Goal: Information Seeking & Learning: Learn about a topic

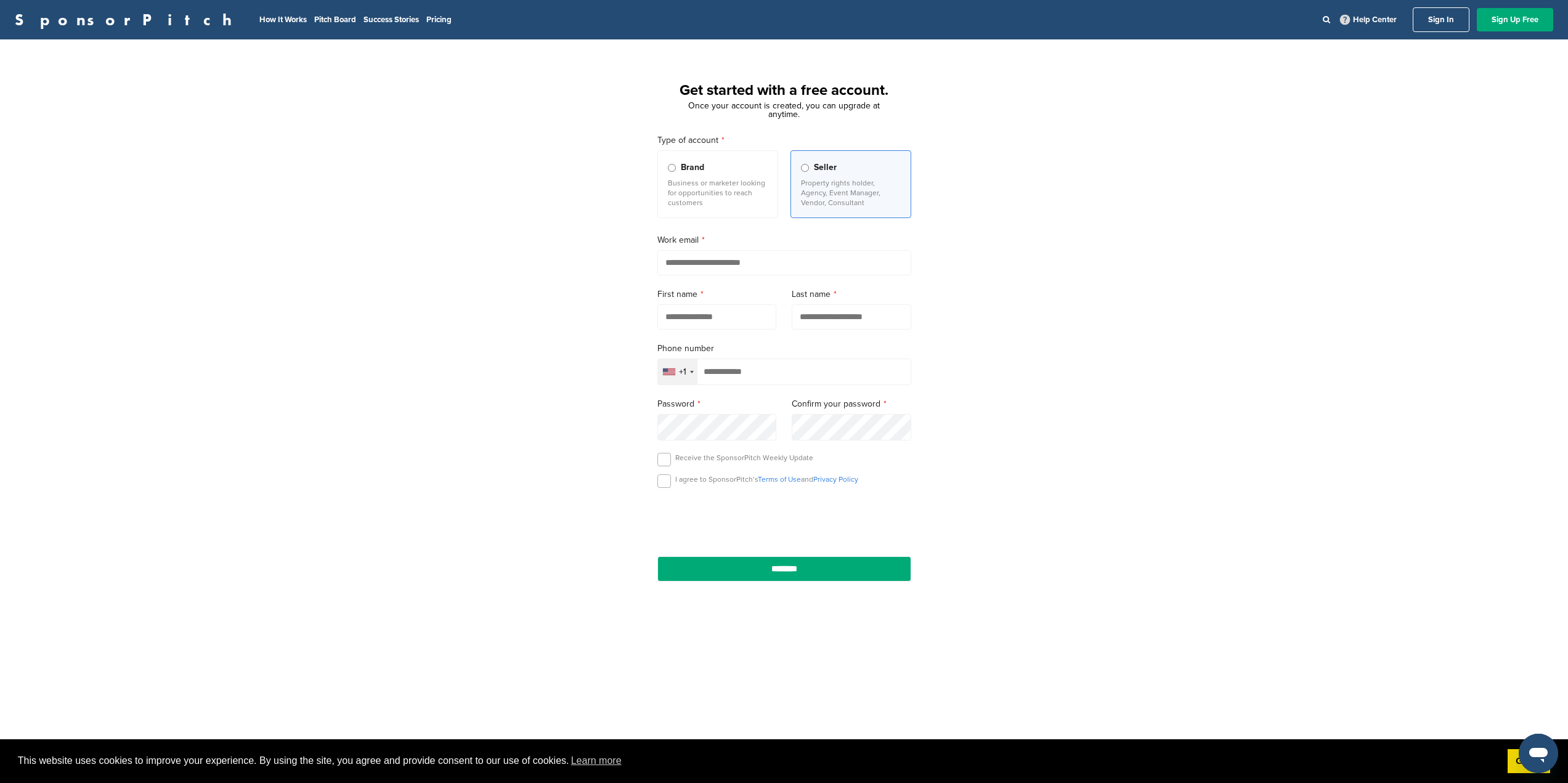
click at [687, 375] on div "+1" at bounding box center [678, 371] width 40 height 26
click at [1097, 276] on div "Get started with a free account. Once your account is created, you can upgrade …" at bounding box center [784, 341] width 1568 height 573
click at [746, 260] on input "email" at bounding box center [784, 262] width 254 height 26
type input "**********"
click at [700, 317] on input "text" at bounding box center [717, 317] width 120 height 26
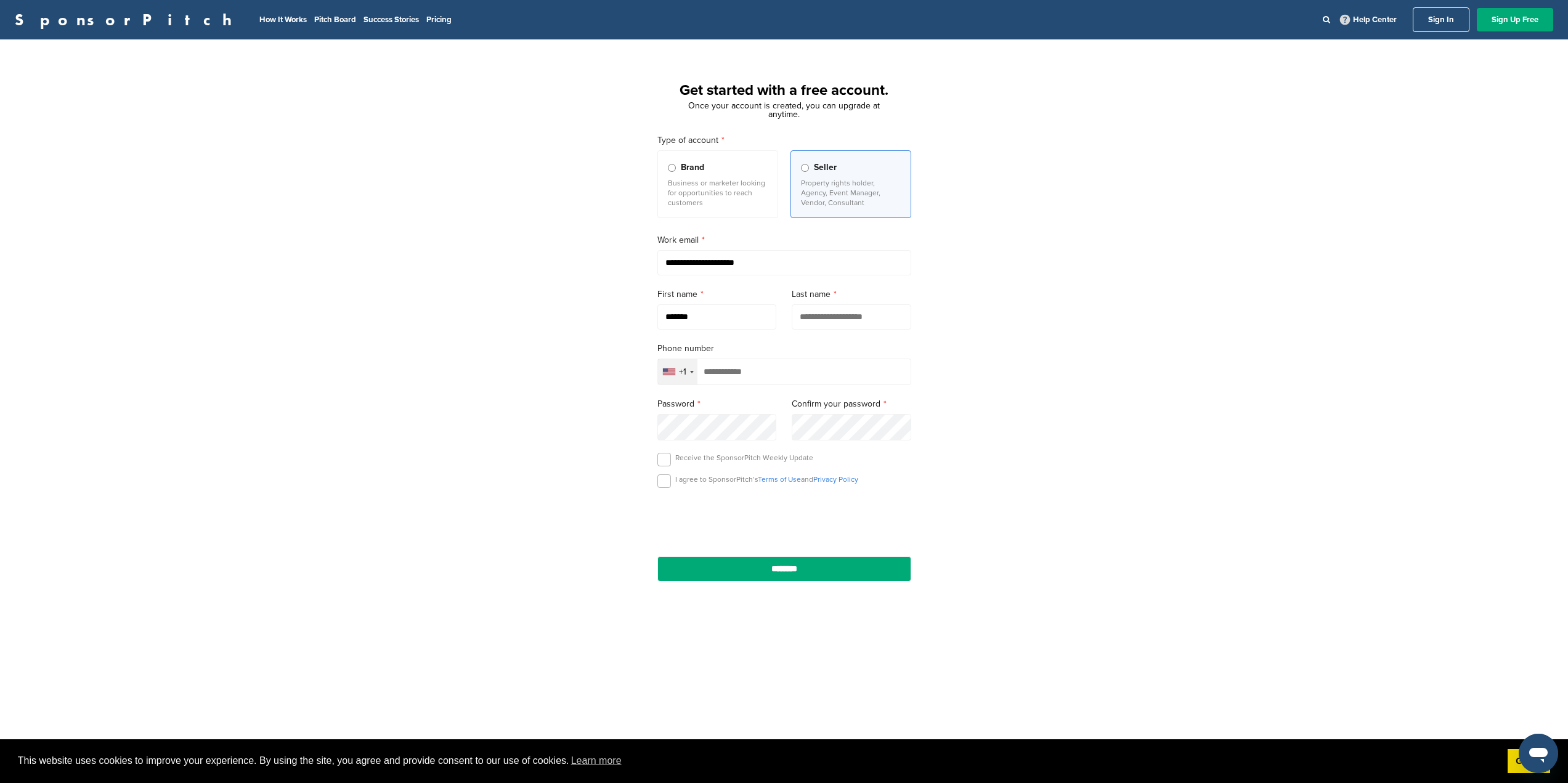
type input "*******"
type input "**********"
click at [689, 365] on div "+1" at bounding box center [678, 371] width 40 height 26
type input "***"
click at [768, 462] on span "+230" at bounding box center [778, 456] width 20 height 13
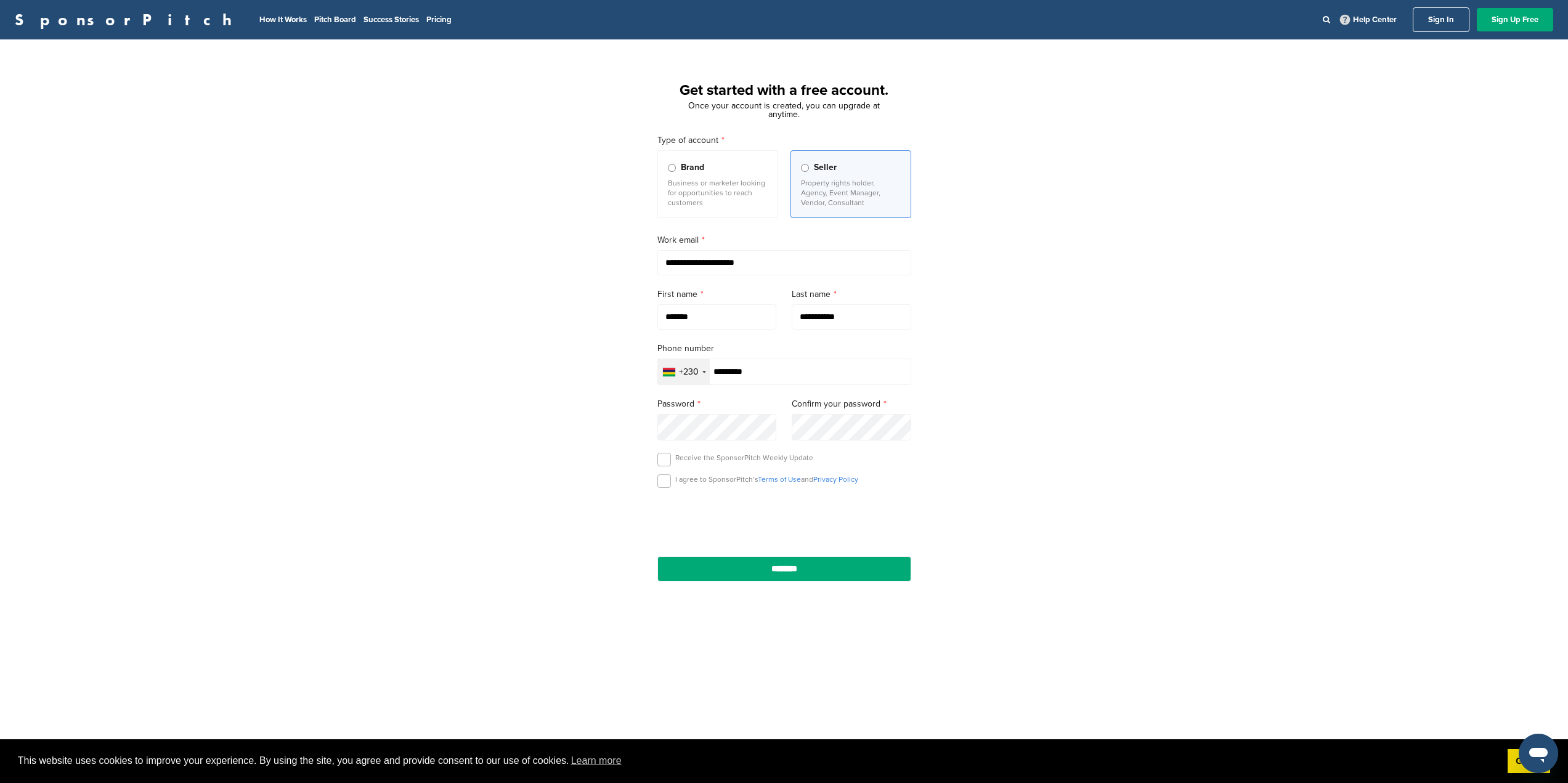
type input "*********"
click at [661, 483] on label at bounding box center [664, 481] width 13 height 13
click at [773, 578] on input "********" at bounding box center [784, 569] width 254 height 26
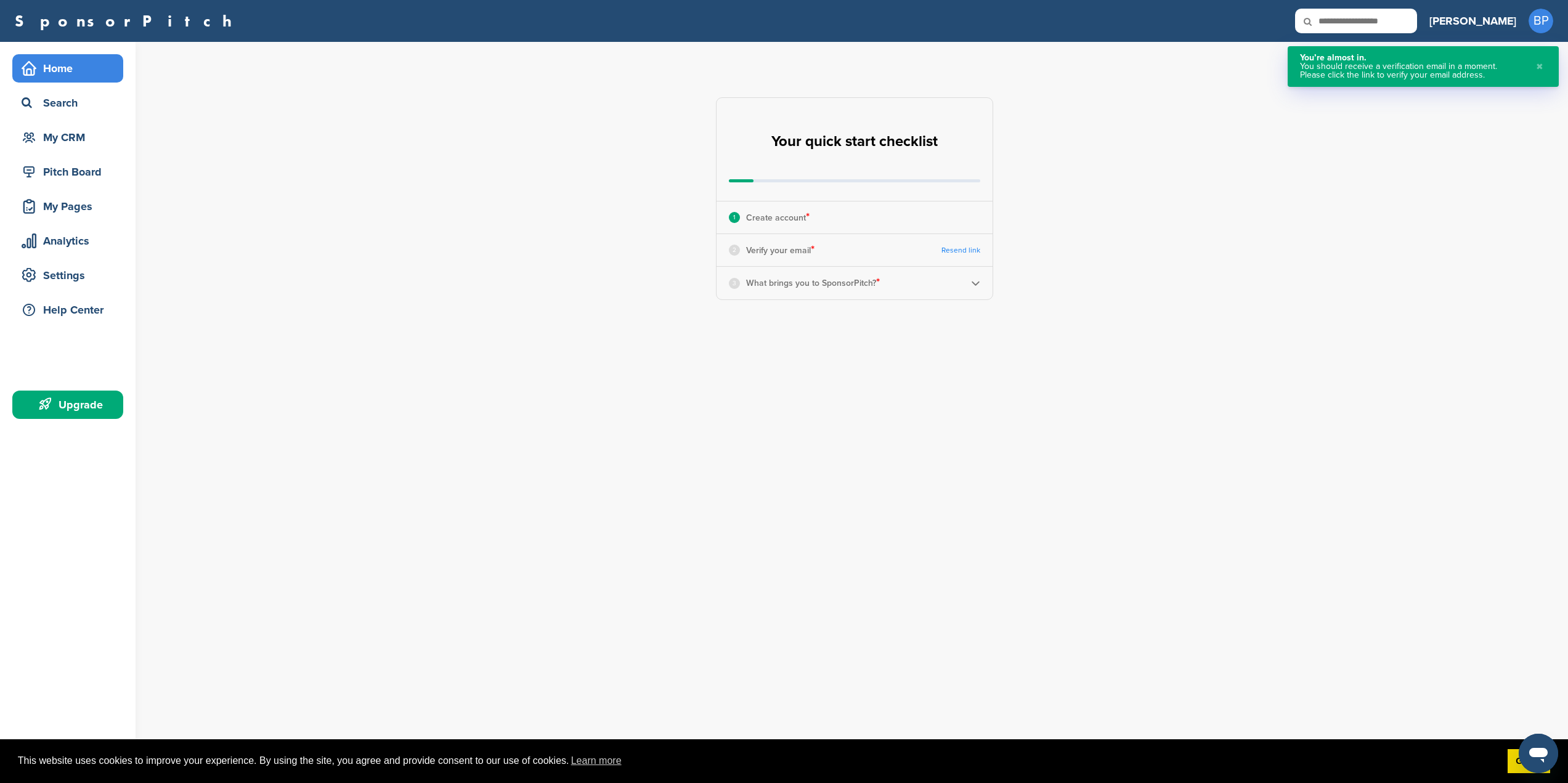
click at [975, 282] on img at bounding box center [975, 283] width 9 height 9
click at [949, 321] on b at bounding box center [950, 323] width 11 height 11
click at [904, 366] on li "Looking for Sponsors" at bounding box center [855, 371] width 213 height 21
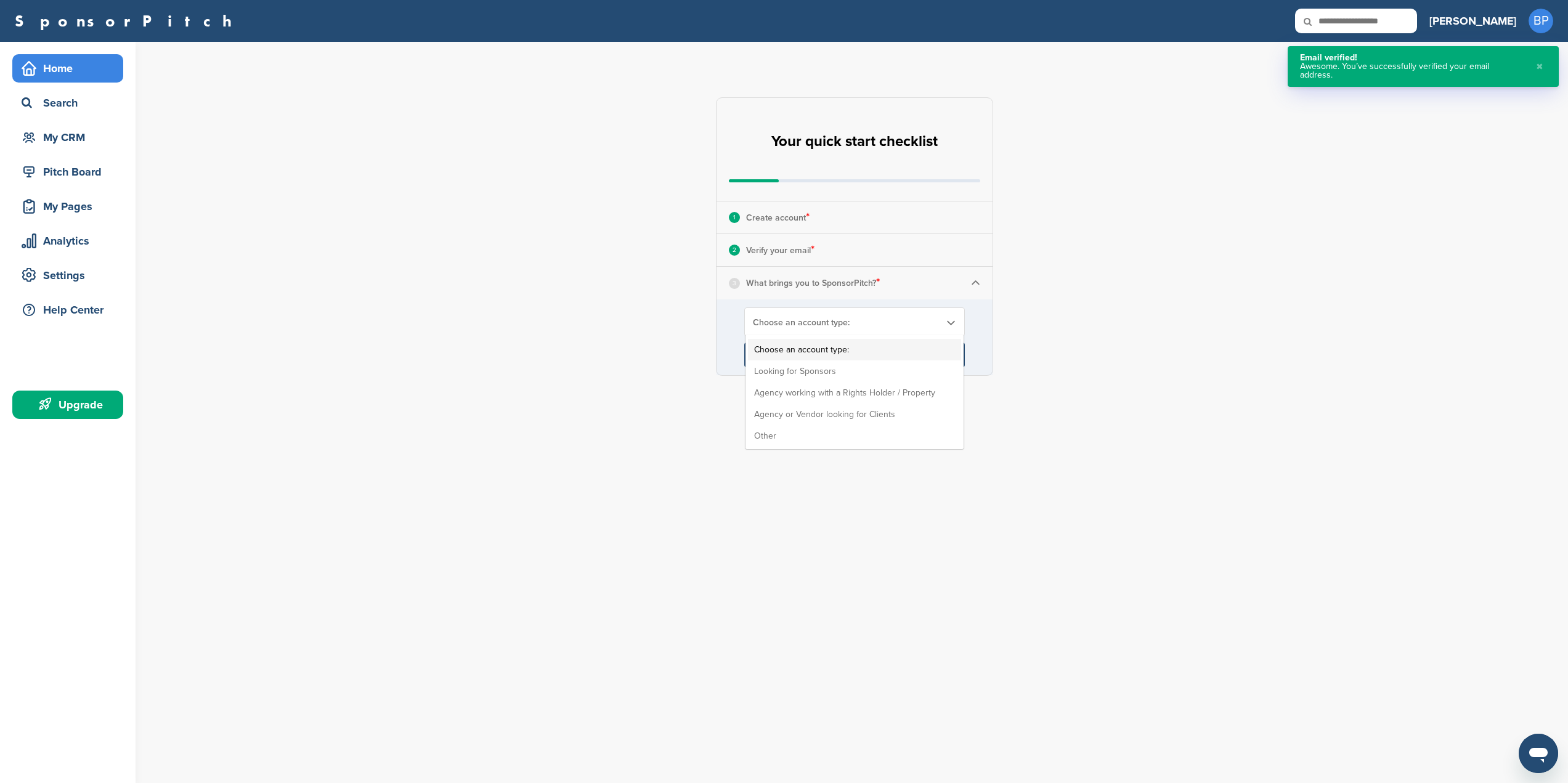
click at [880, 323] on span "Choose an account type:" at bounding box center [846, 323] width 187 height 11
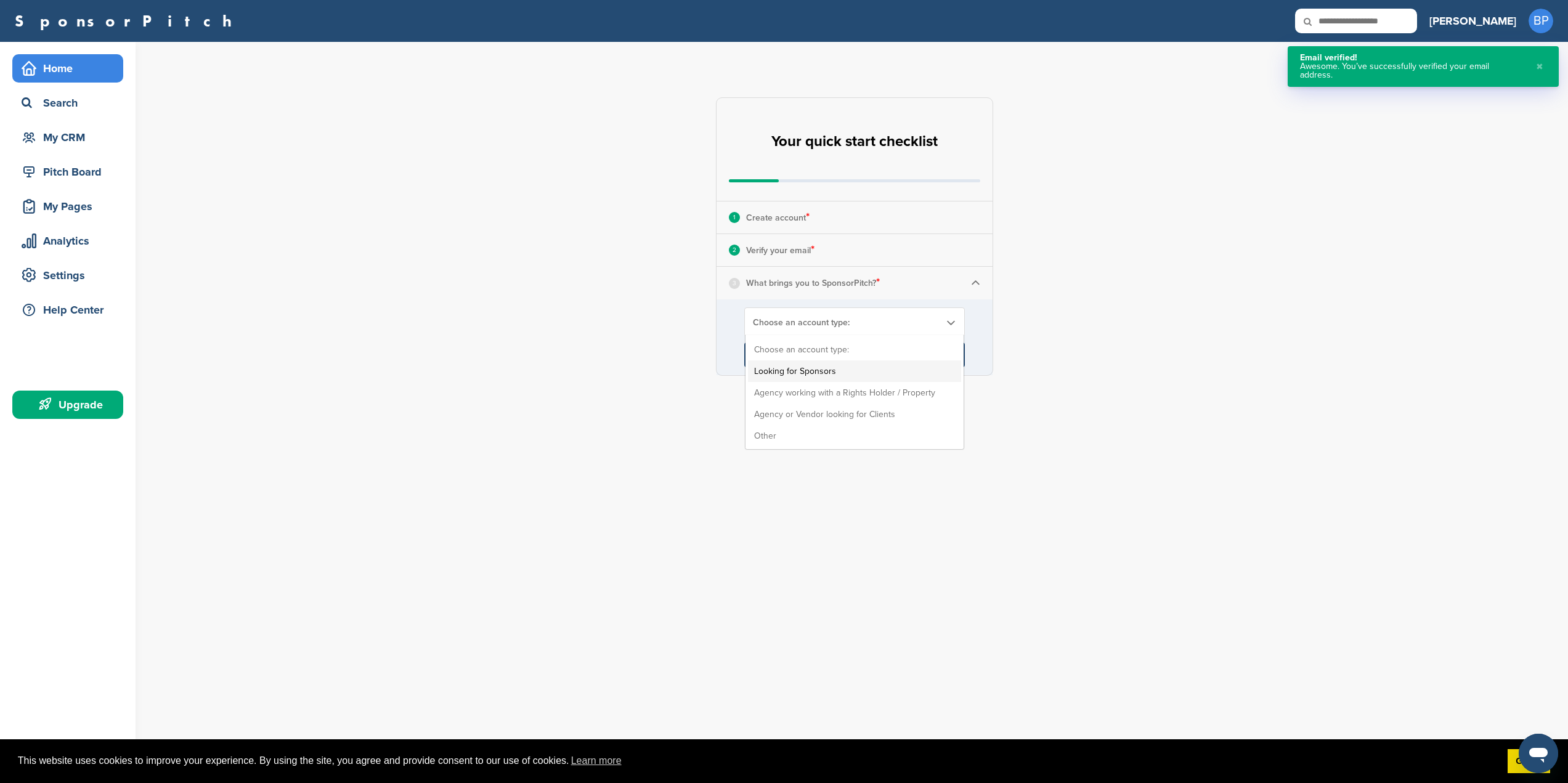
click at [819, 364] on li "Looking for Sponsors" at bounding box center [855, 371] width 213 height 21
click at [838, 356] on input "****" at bounding box center [854, 355] width 220 height 25
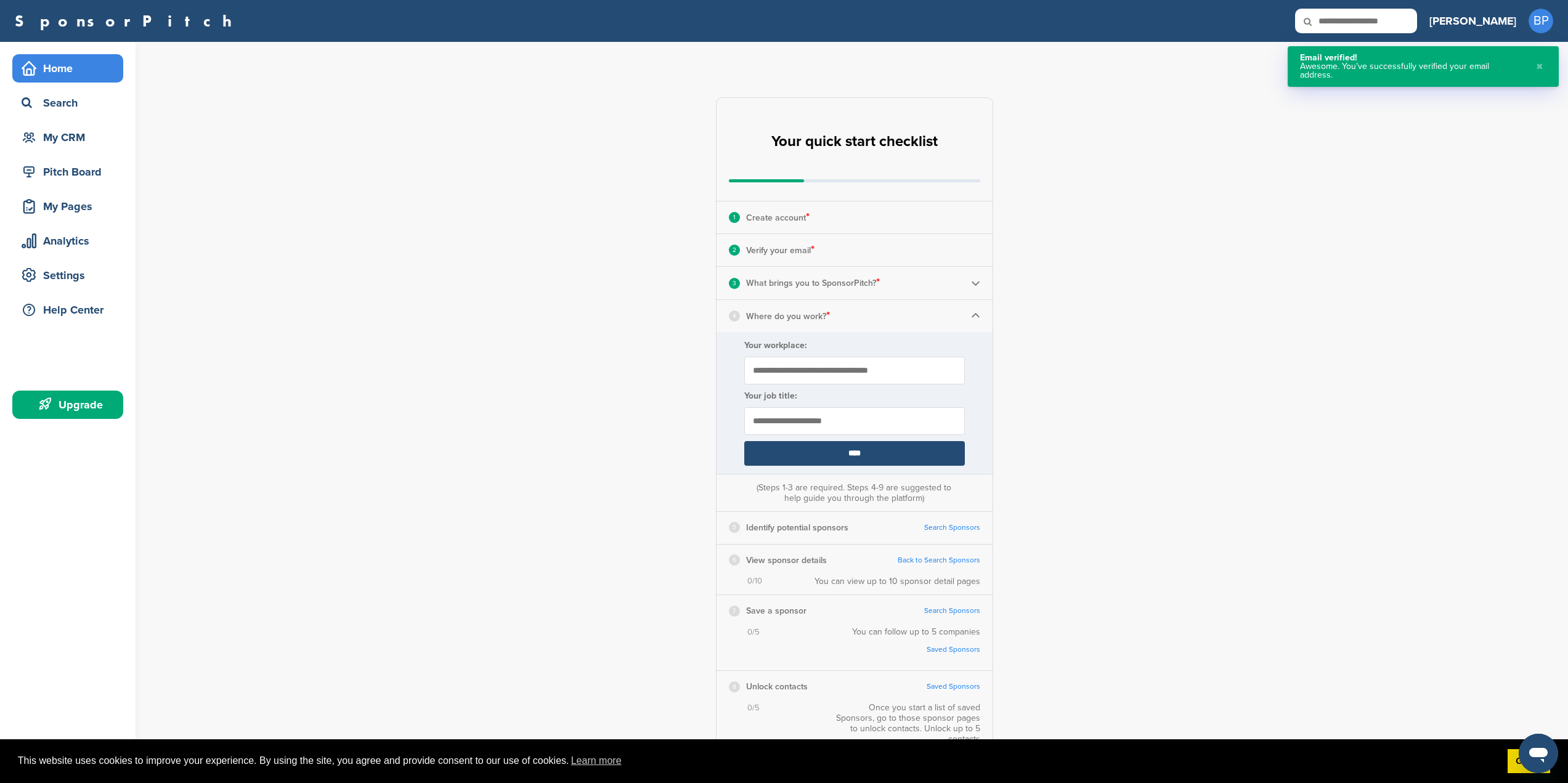
click at [870, 374] on input "Your workplace:" at bounding box center [854, 370] width 220 height 28
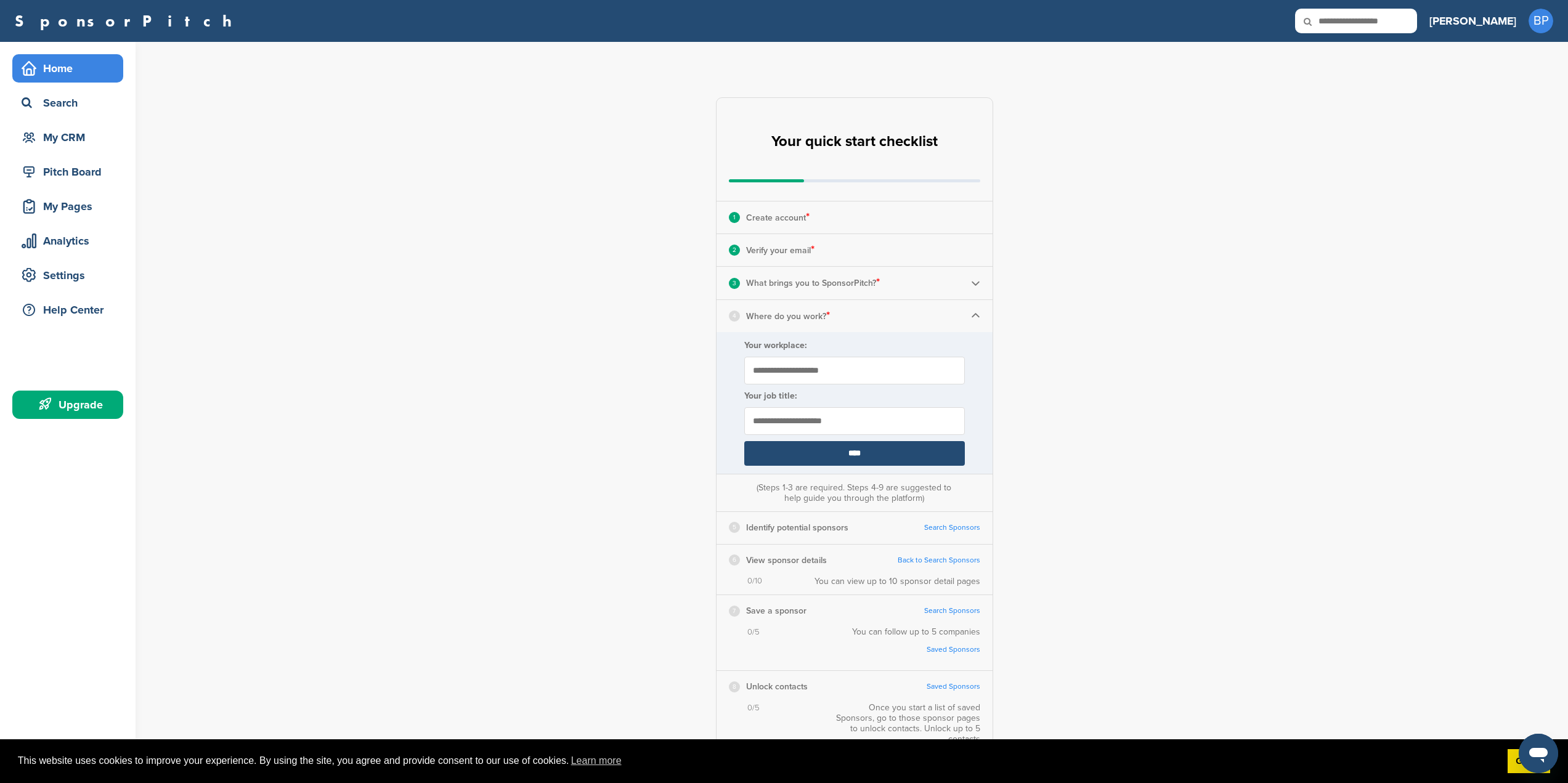
type input "**********"
click at [839, 422] on input "text" at bounding box center [854, 422] width 220 height 28
type input "*********"
click at [869, 459] on input "****" at bounding box center [854, 454] width 220 height 25
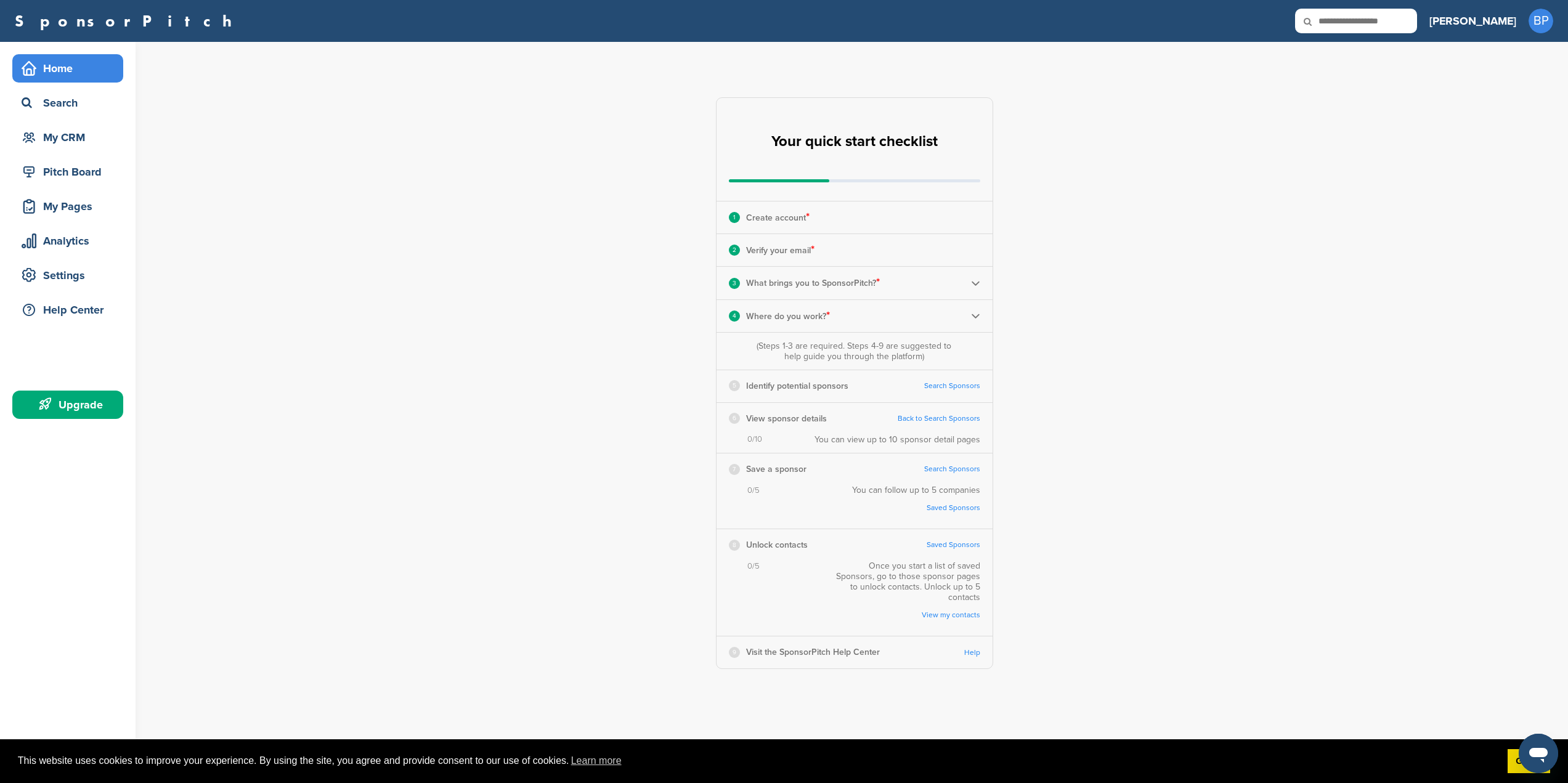
click at [962, 386] on link "Search Sponsors" at bounding box center [952, 385] width 56 height 9
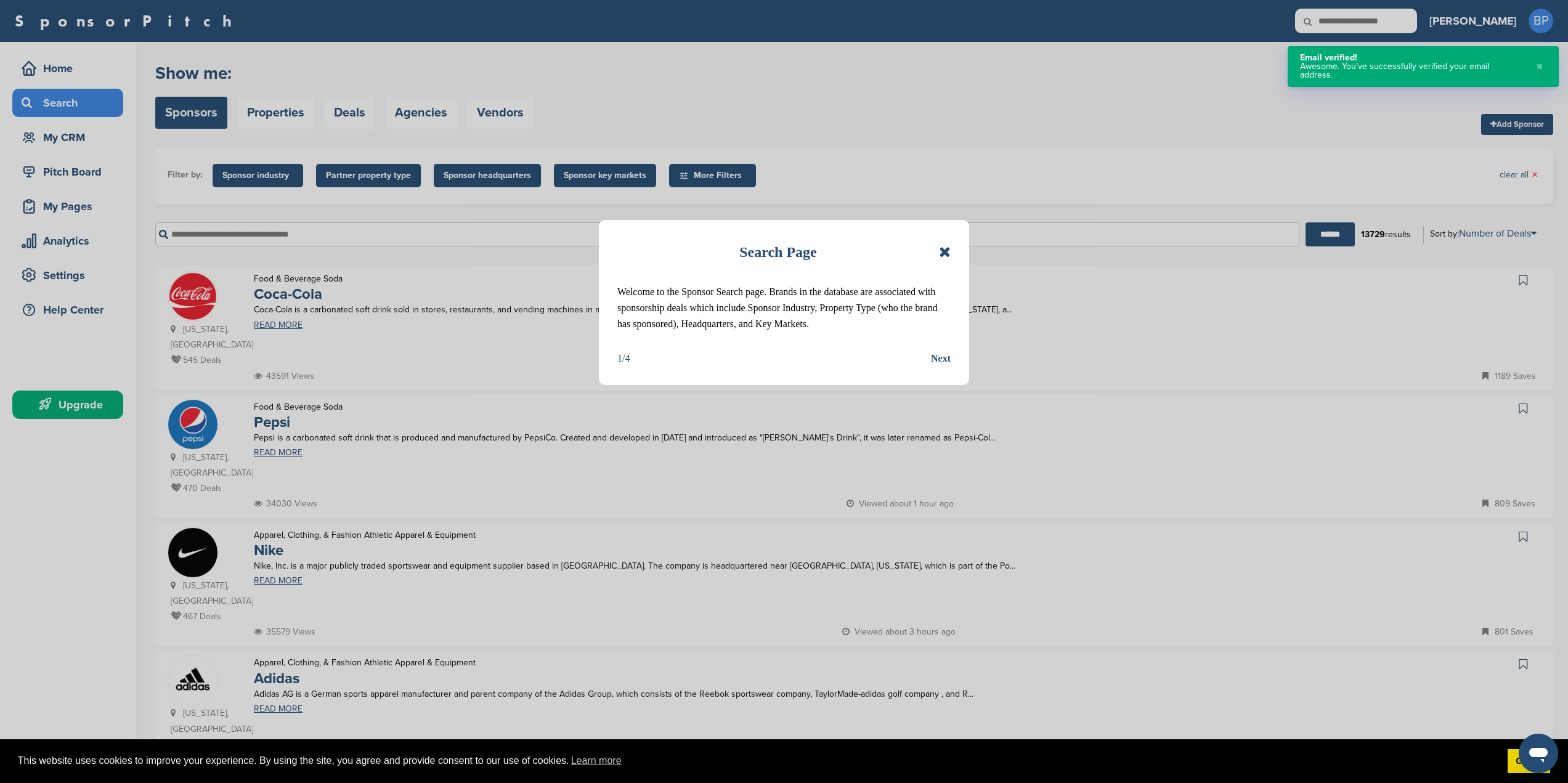
click at [939, 361] on div "Next" at bounding box center [941, 358] width 20 height 16
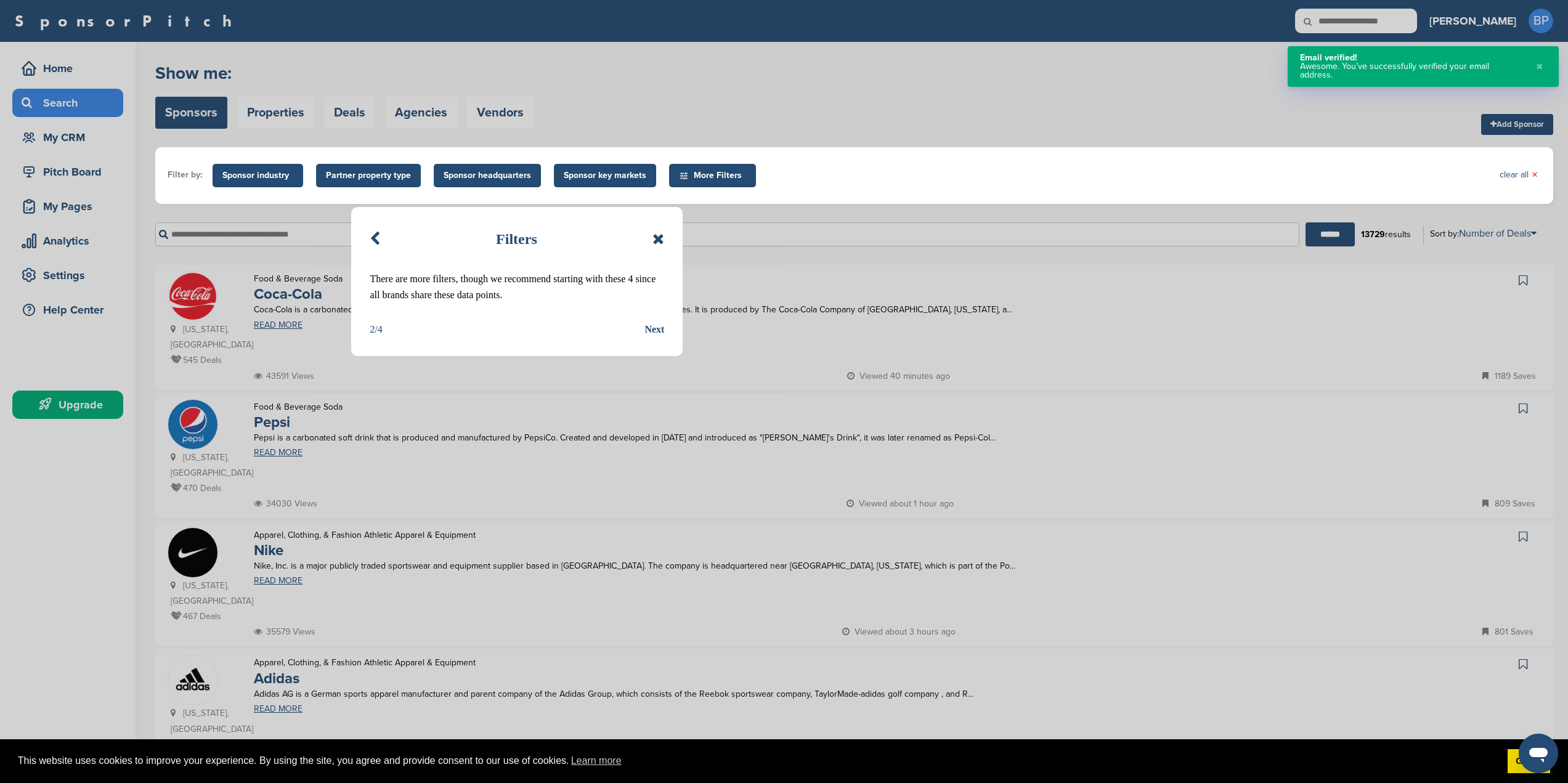
click at [649, 327] on div "Next" at bounding box center [654, 329] width 20 height 16
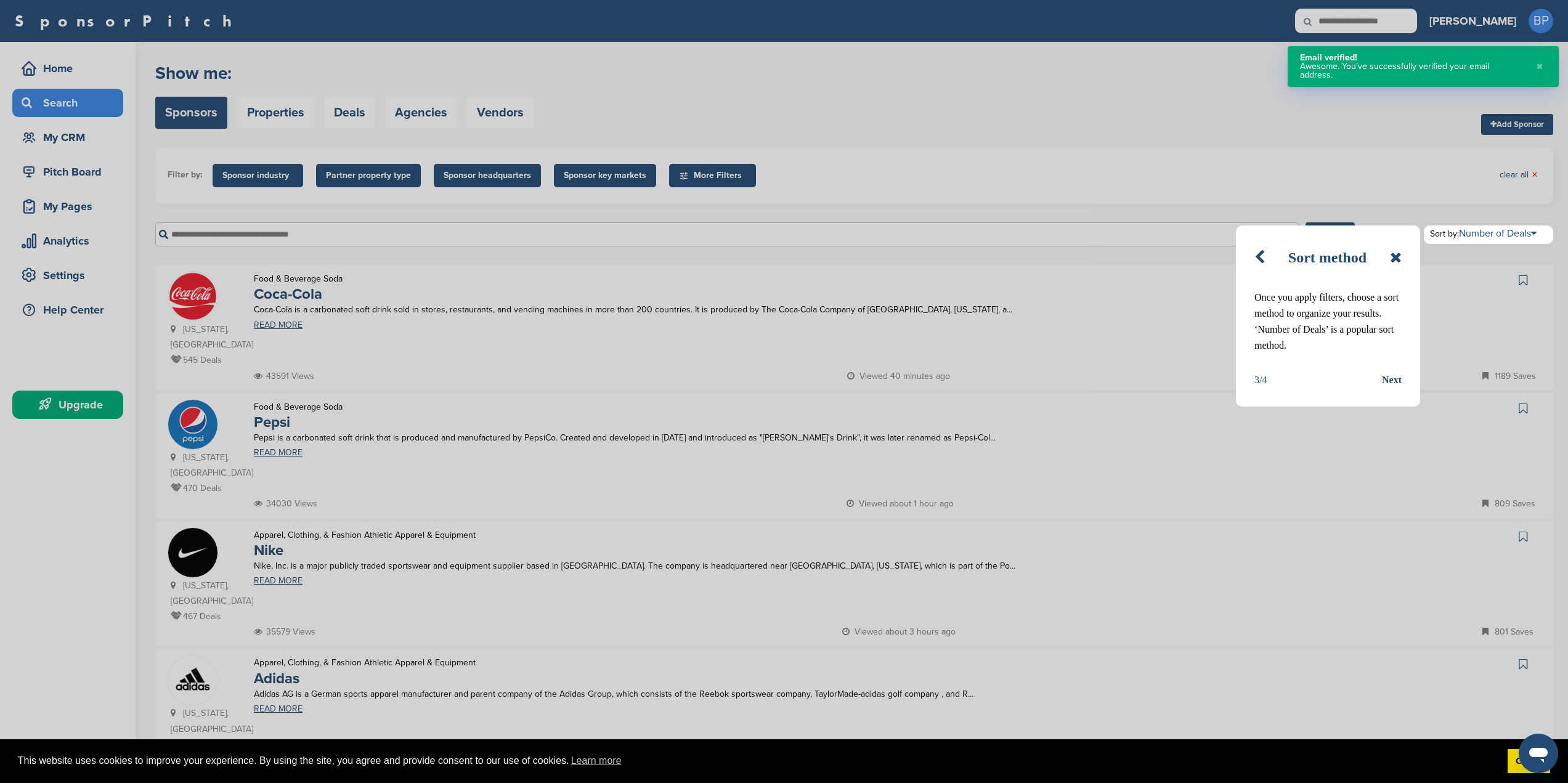
click at [1386, 382] on div "Next" at bounding box center [1391, 380] width 20 height 16
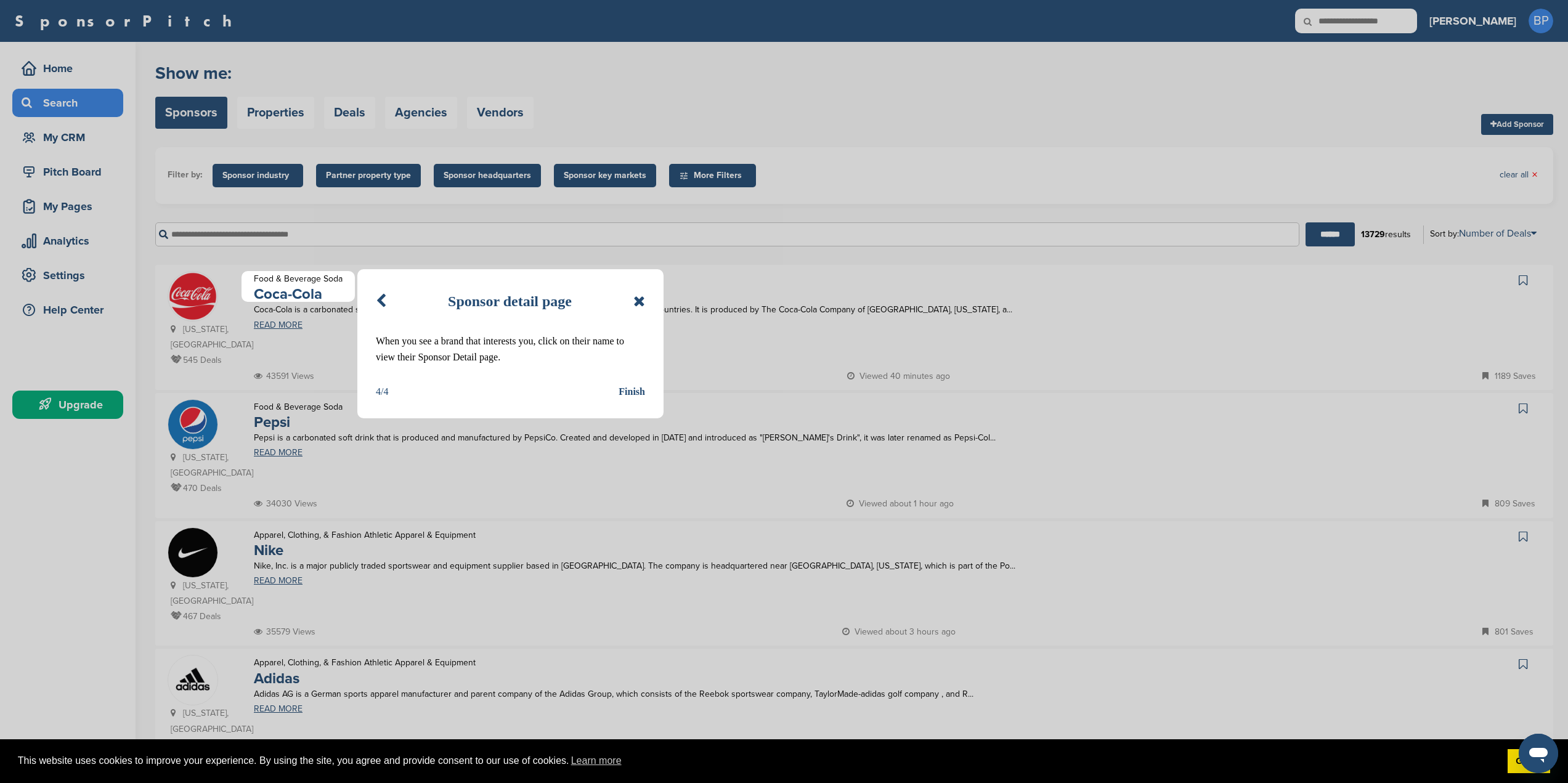
click at [624, 391] on div "Finish" at bounding box center [632, 391] width 26 height 16
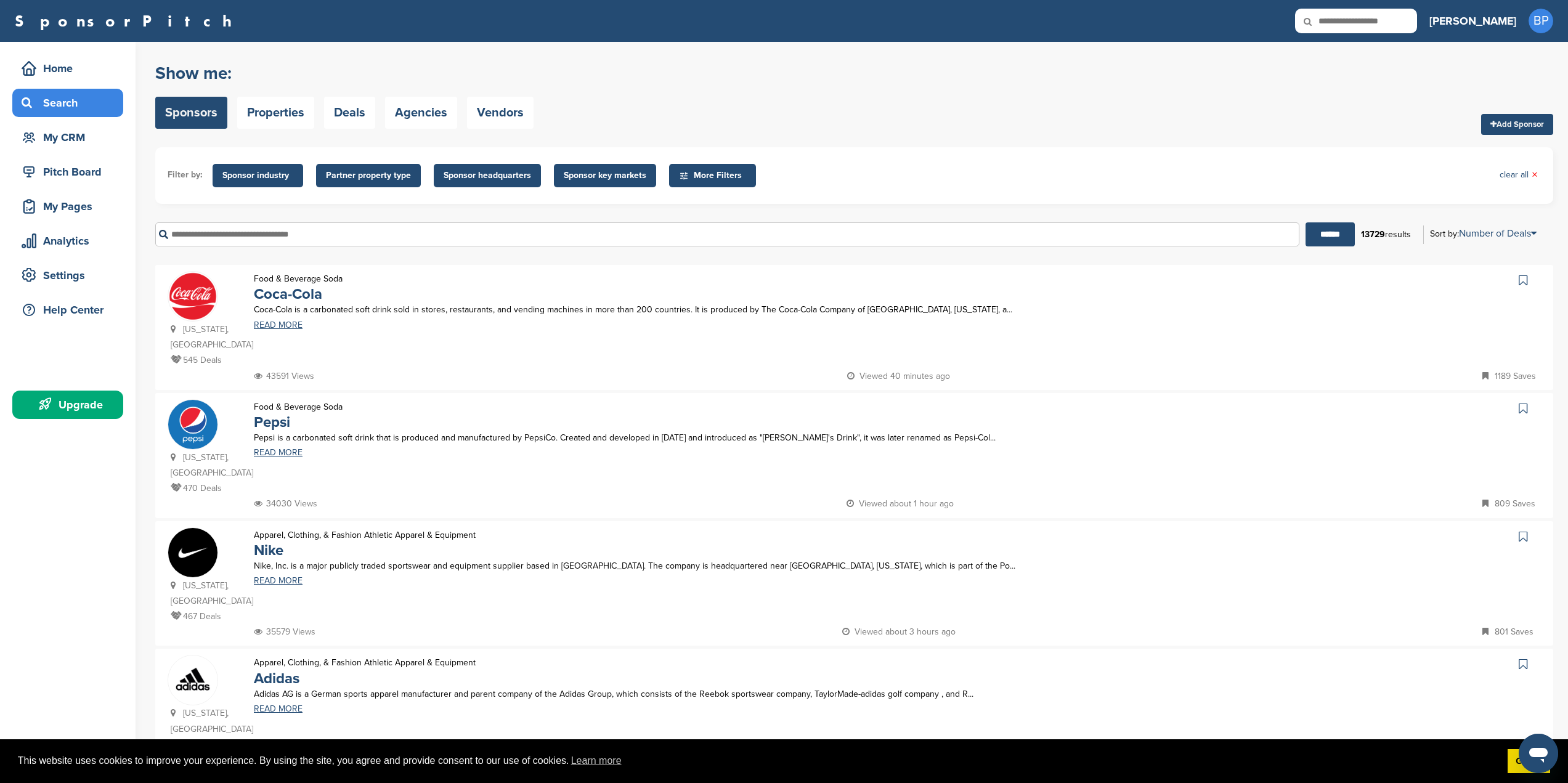
click at [286, 172] on span "Sponsor industry" at bounding box center [258, 176] width 71 height 13
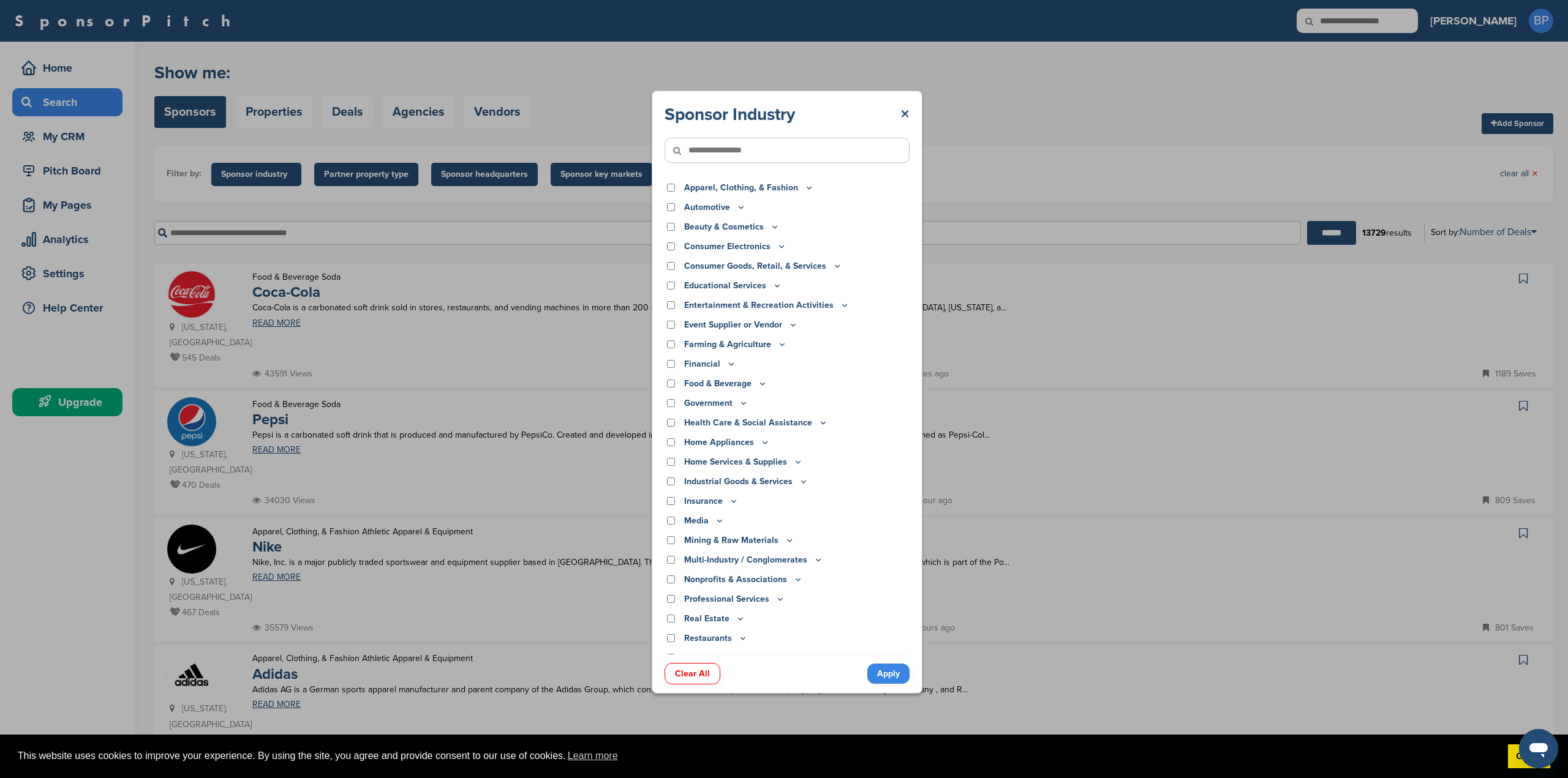
click at [285, 171] on div "Sponsor Industry × Apparel, Clothing, & Fashion Accessories Athletic Apparel & …" at bounding box center [787, 392] width 1575 height 785
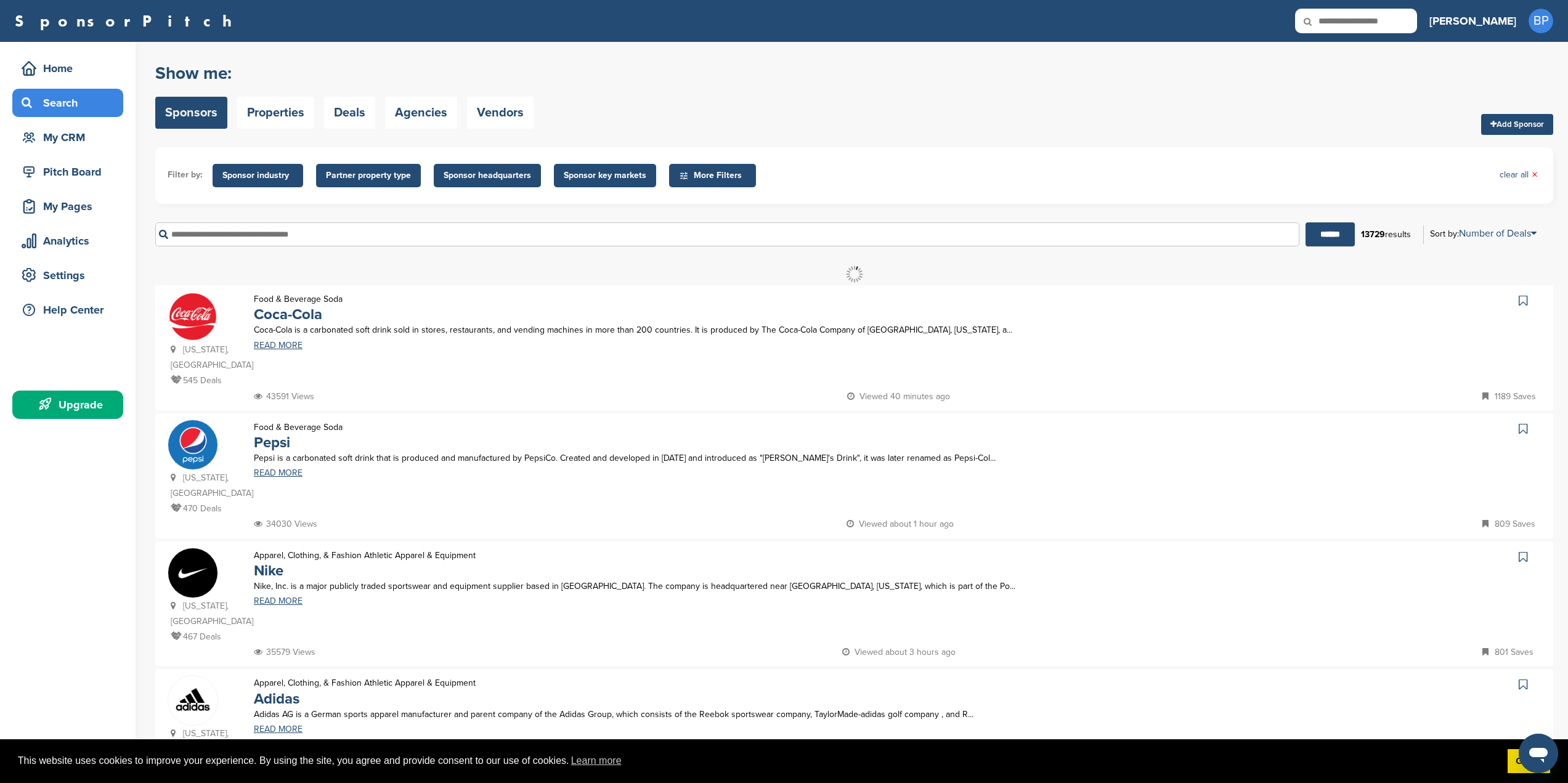
click at [369, 169] on span "Partner property type" at bounding box center [368, 176] width 85 height 13
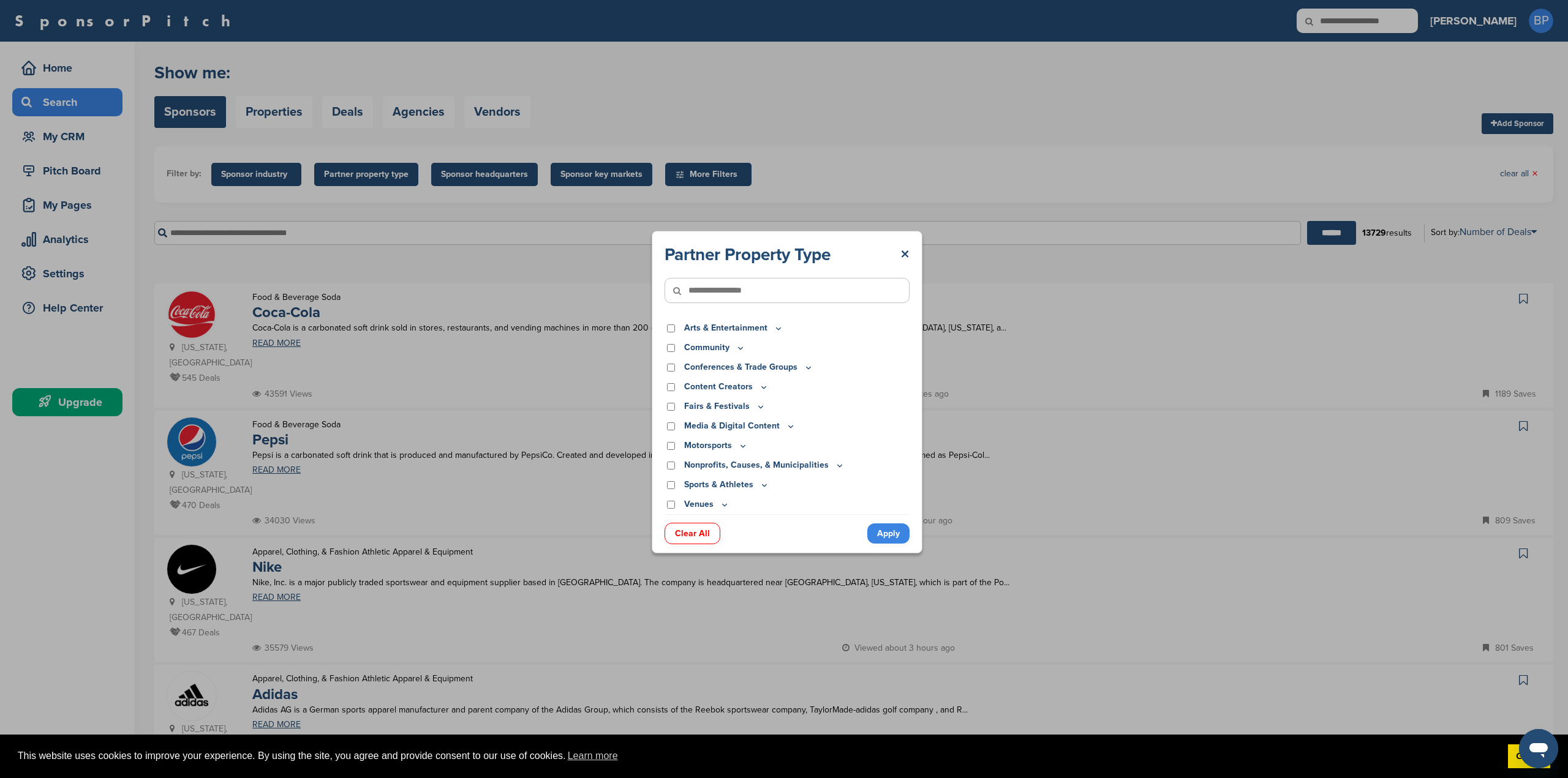
click at [367, 168] on div "Partner Property Type × Arts & Entertainment Actor/Actress Amusement Park Aquar…" at bounding box center [787, 392] width 1575 height 785
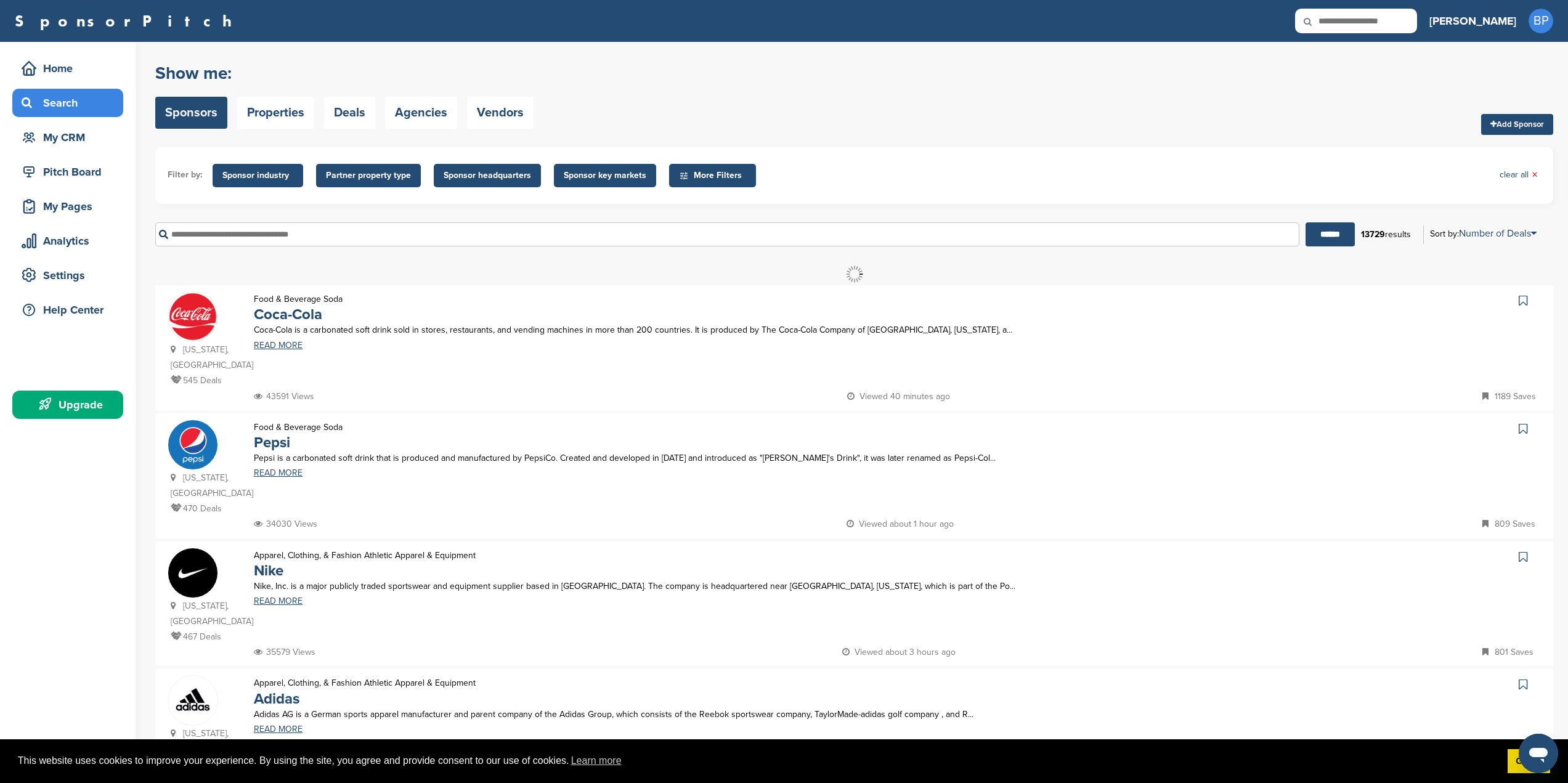
click at [583, 174] on span "Sponsor key markets" at bounding box center [605, 176] width 82 height 13
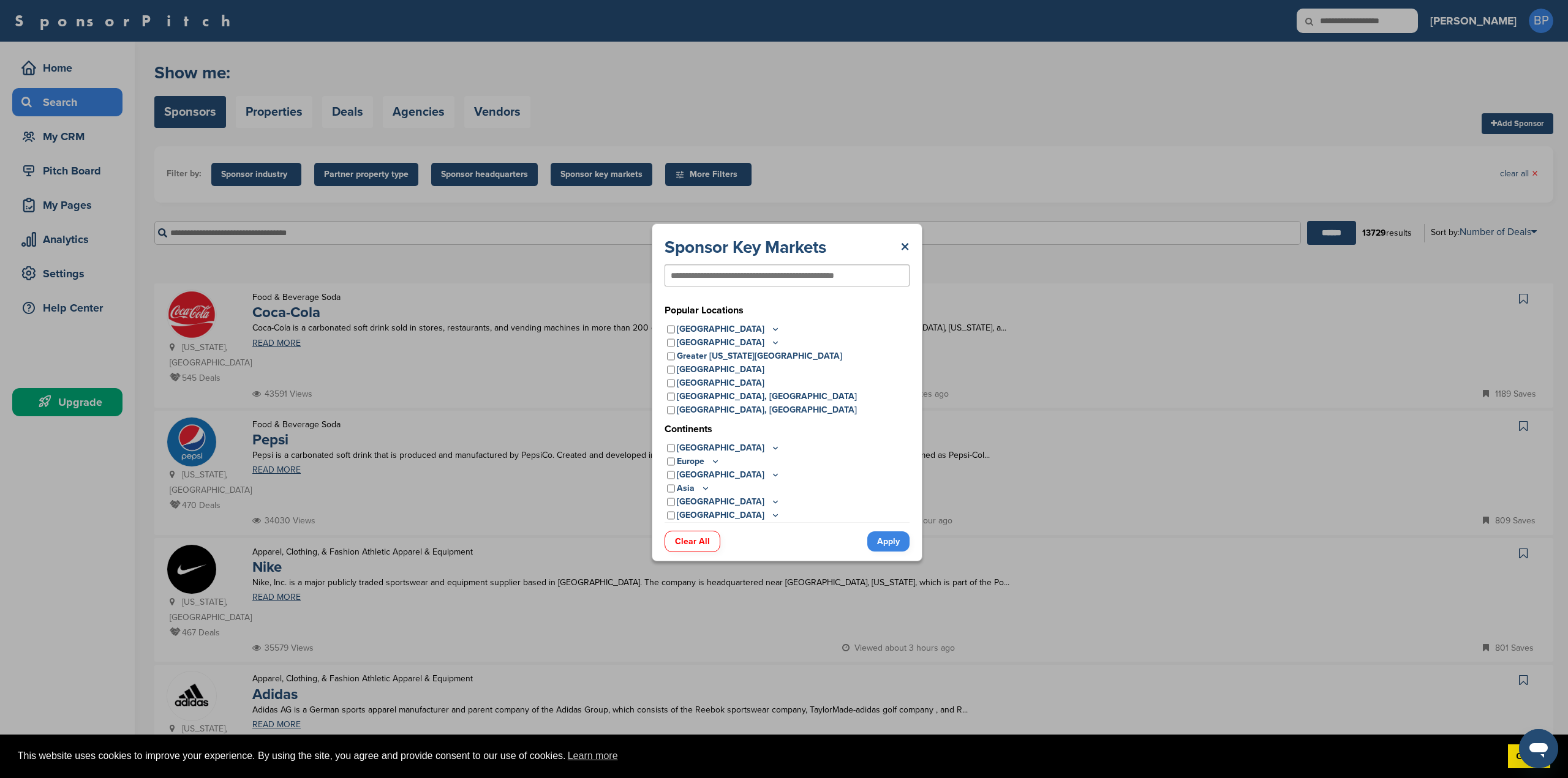
click at [771, 515] on icon at bounding box center [776, 515] width 10 height 11
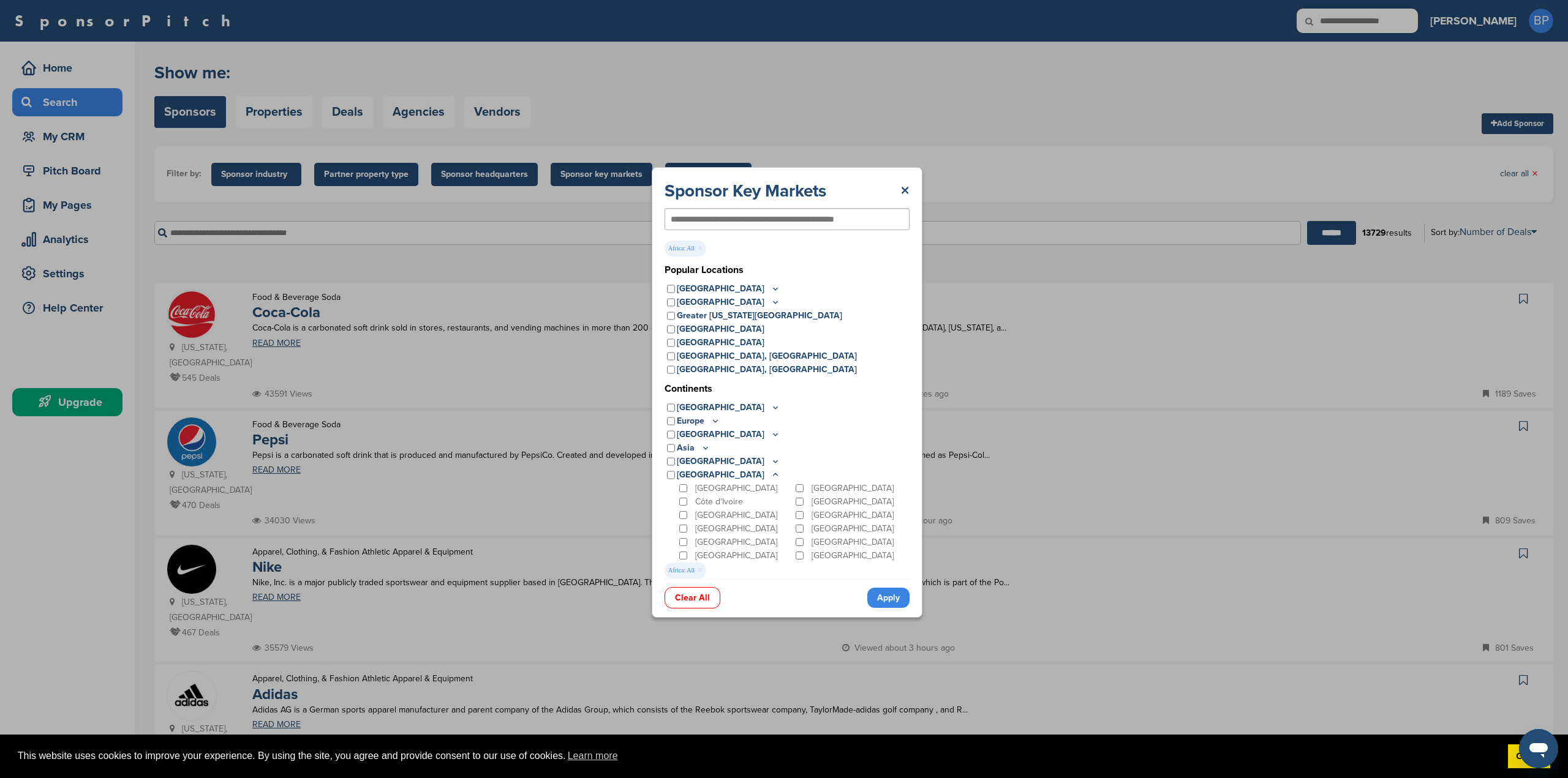
click at [877, 596] on link "Apply" at bounding box center [889, 598] width 43 height 20
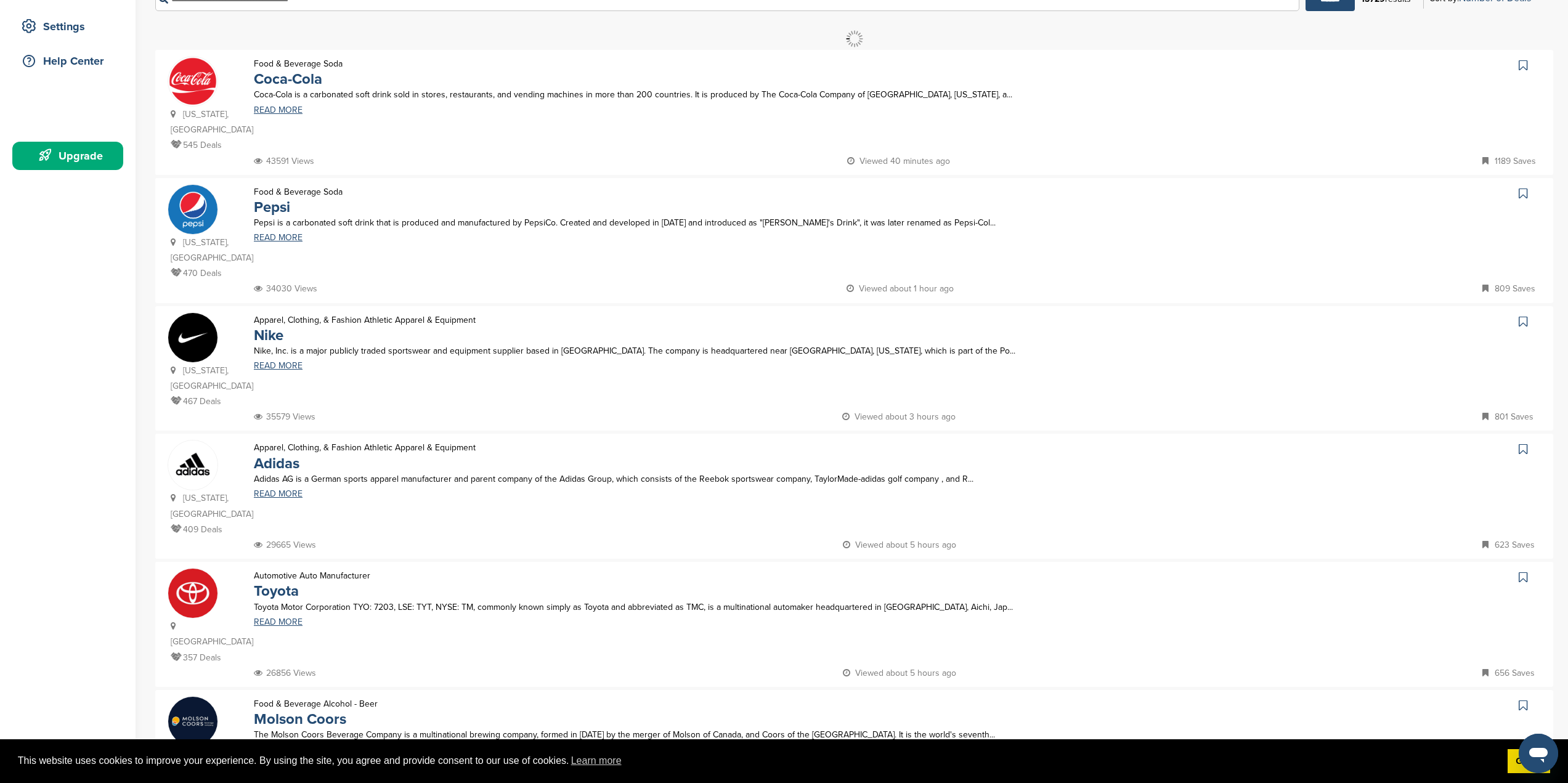
scroll to position [308, 0]
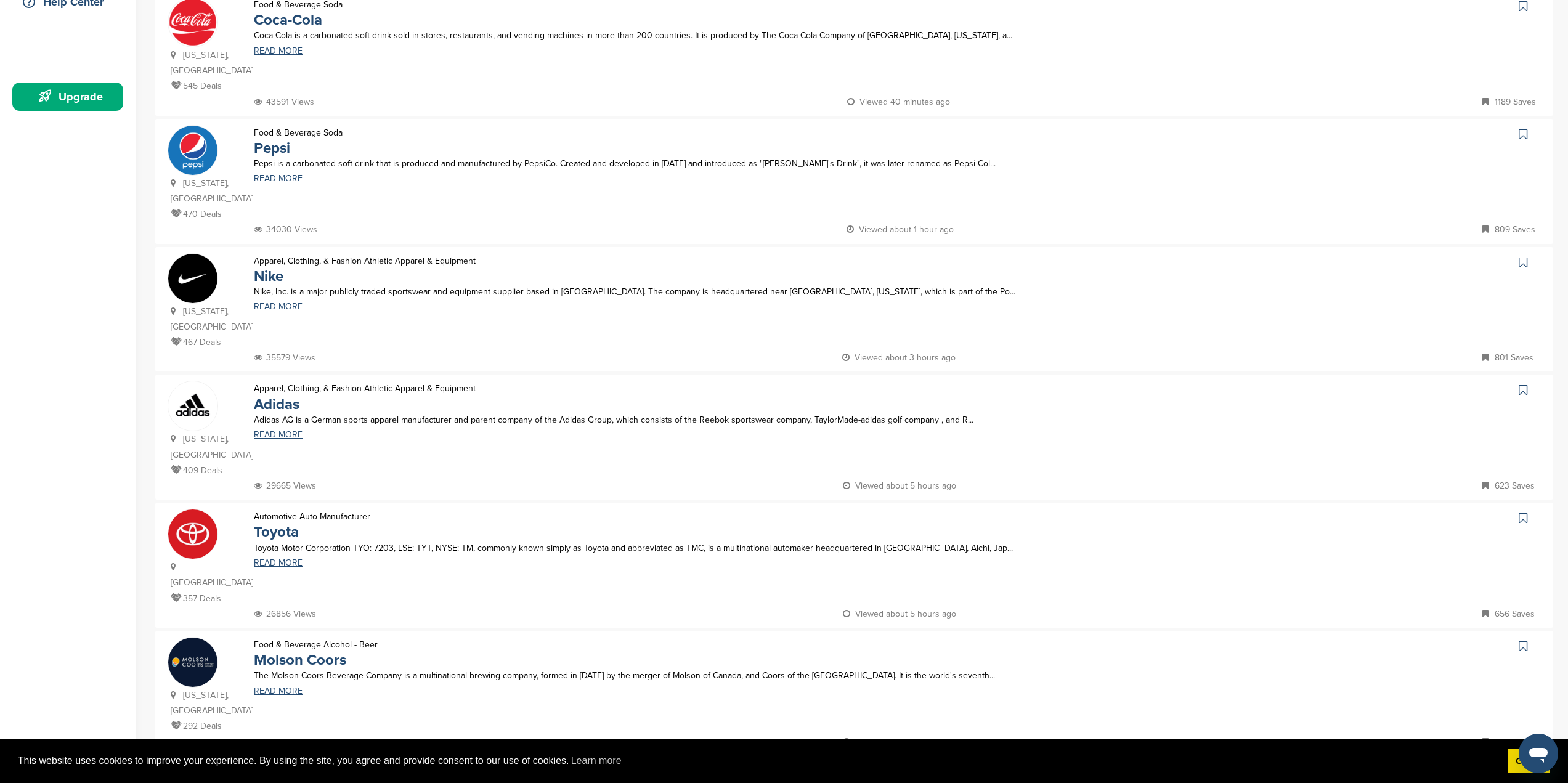
click at [1226, 512] on div at bounding box center [1379, 558] width 325 height 97
click at [279, 523] on link "Toyota" at bounding box center [276, 532] width 45 height 18
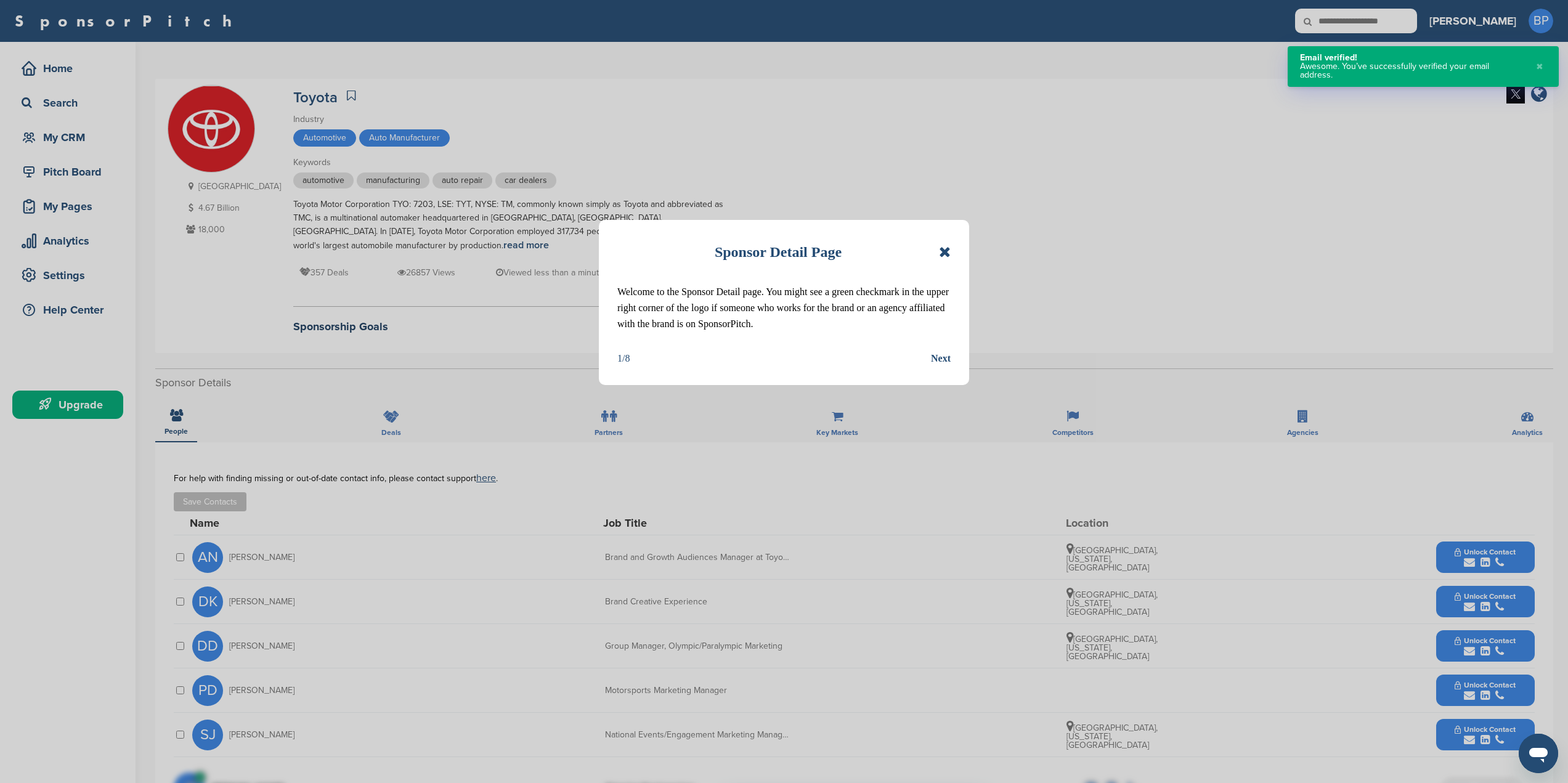
click at [946, 256] on icon at bounding box center [944, 252] width 12 height 15
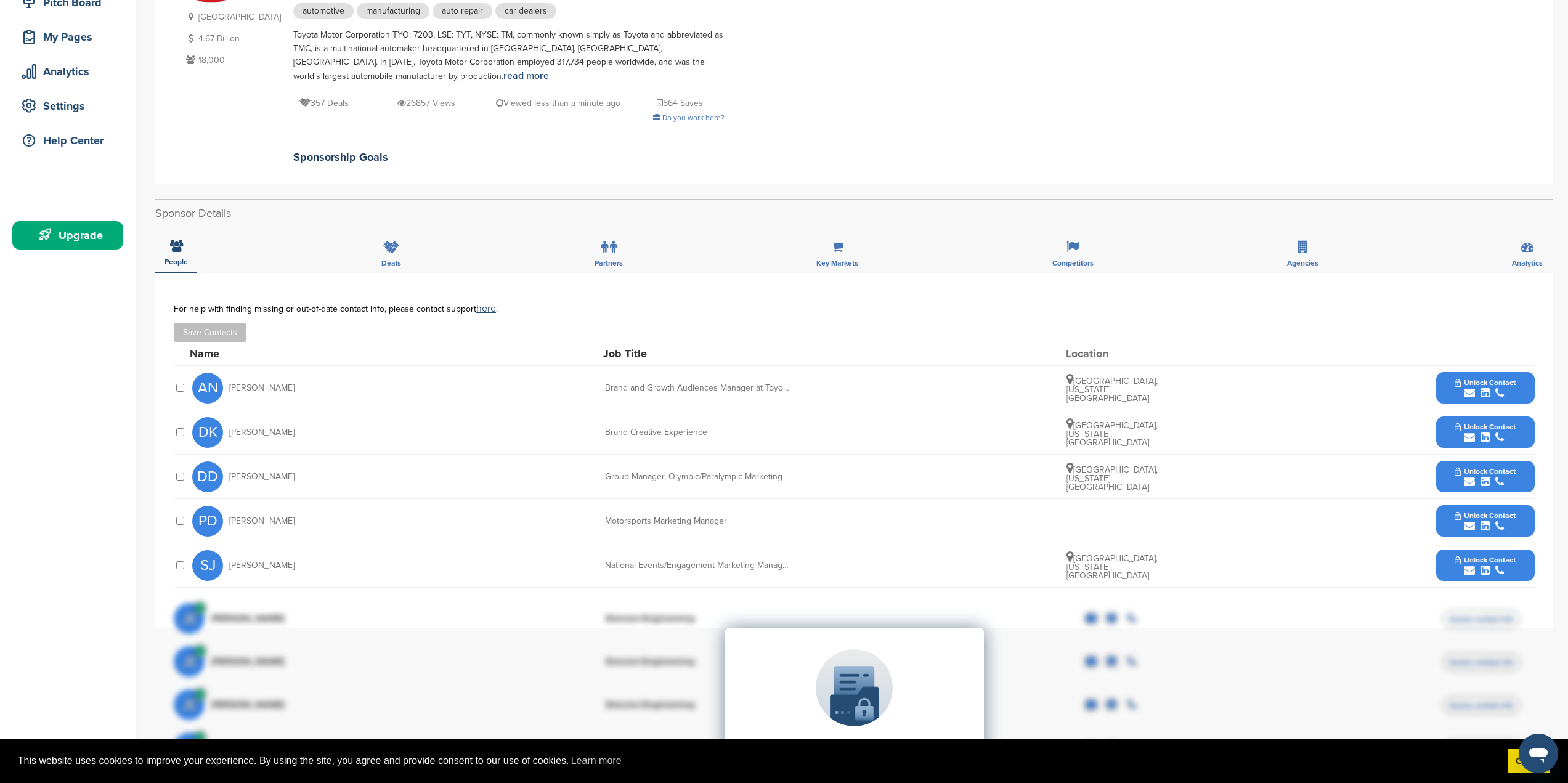
scroll to position [62, 0]
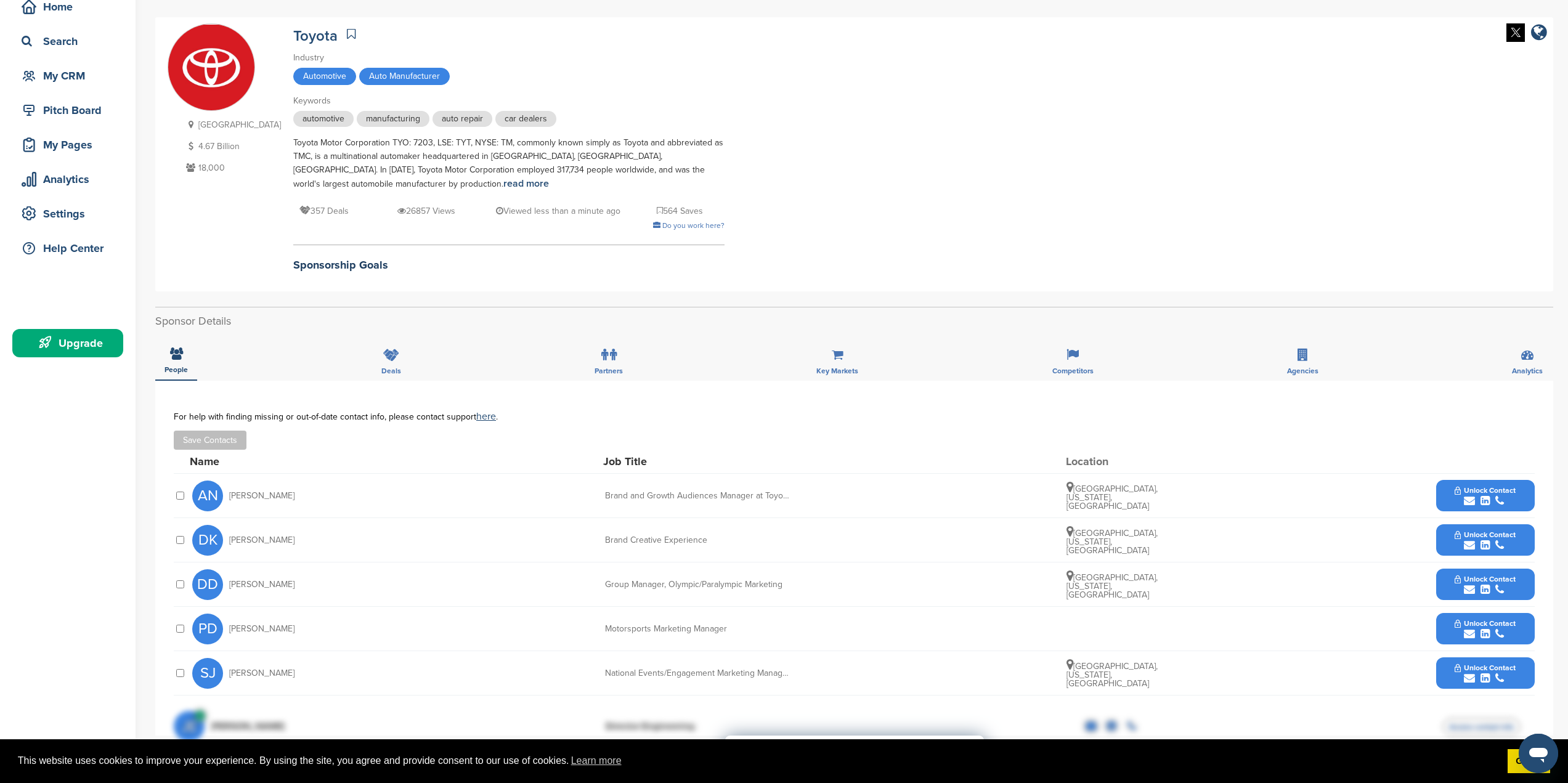
click at [75, 341] on div "Upgrade" at bounding box center [70, 343] width 105 height 22
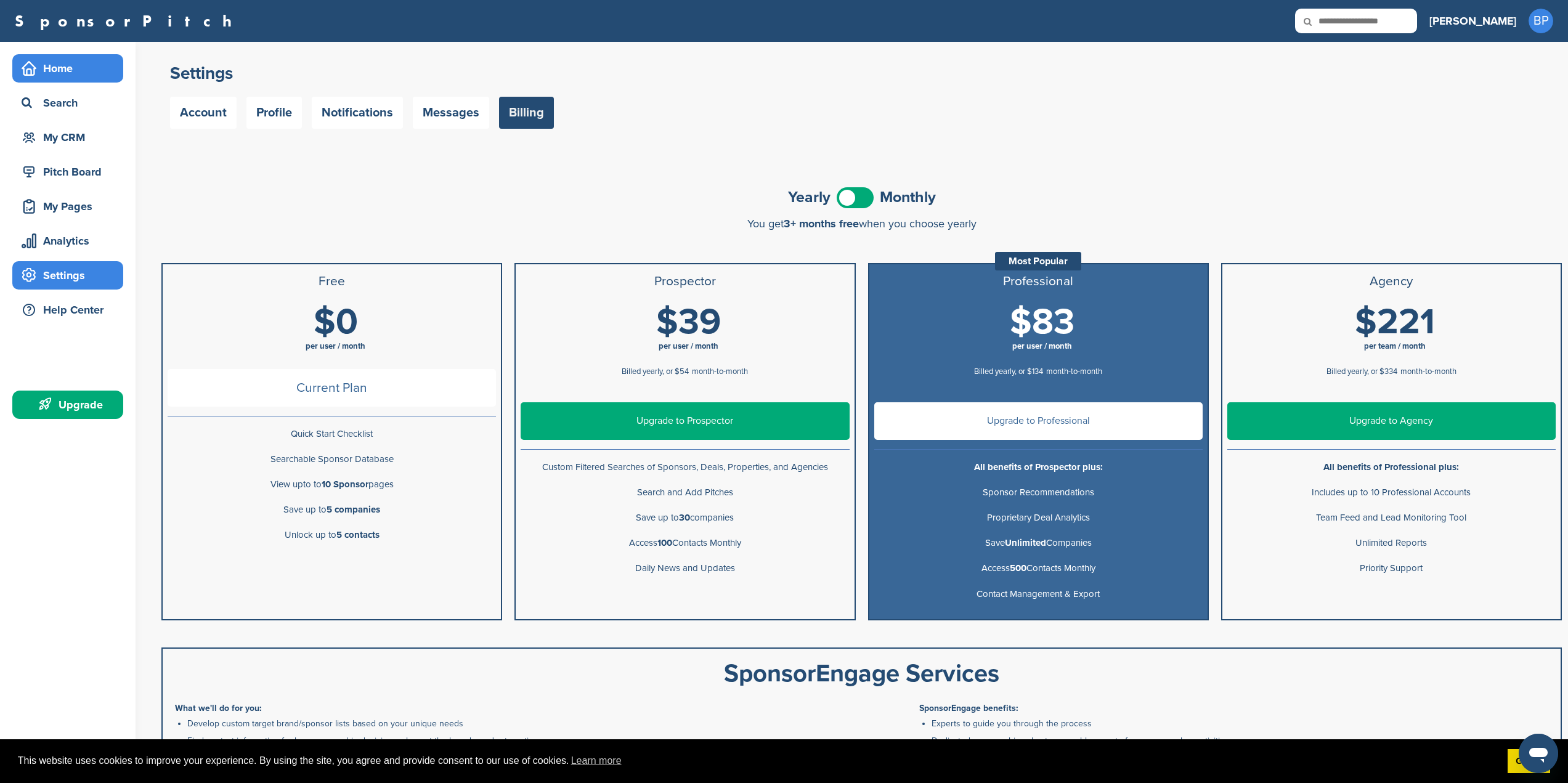
click at [58, 73] on div "Home" at bounding box center [70, 68] width 105 height 22
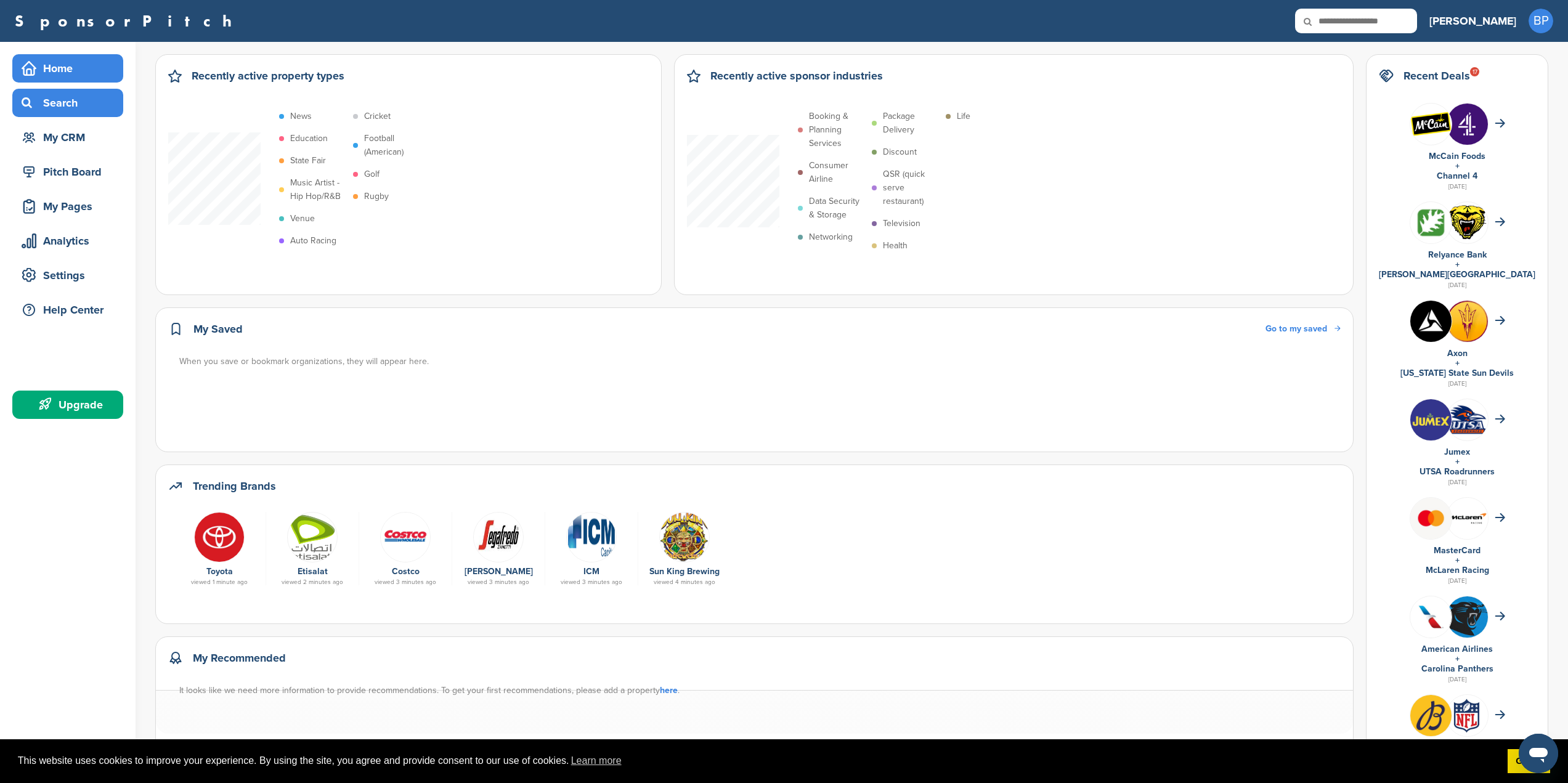
click at [76, 112] on div "Search" at bounding box center [70, 102] width 105 height 22
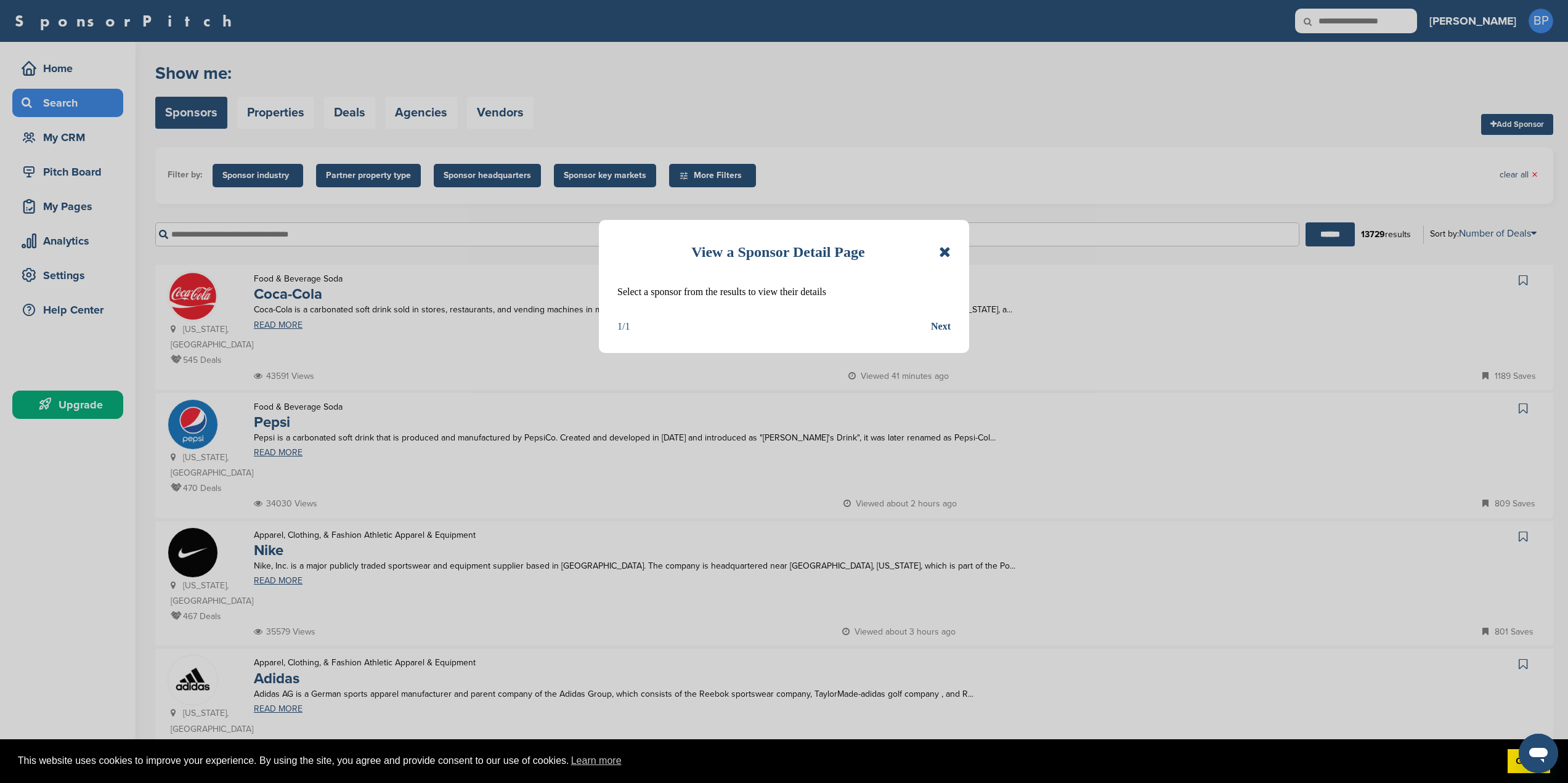
click at [951, 249] on div "View a Sponsor Detail Page Select a sponsor from the results to view their deta…" at bounding box center [784, 286] width 370 height 133
click at [944, 325] on div "Next" at bounding box center [941, 326] width 20 height 16
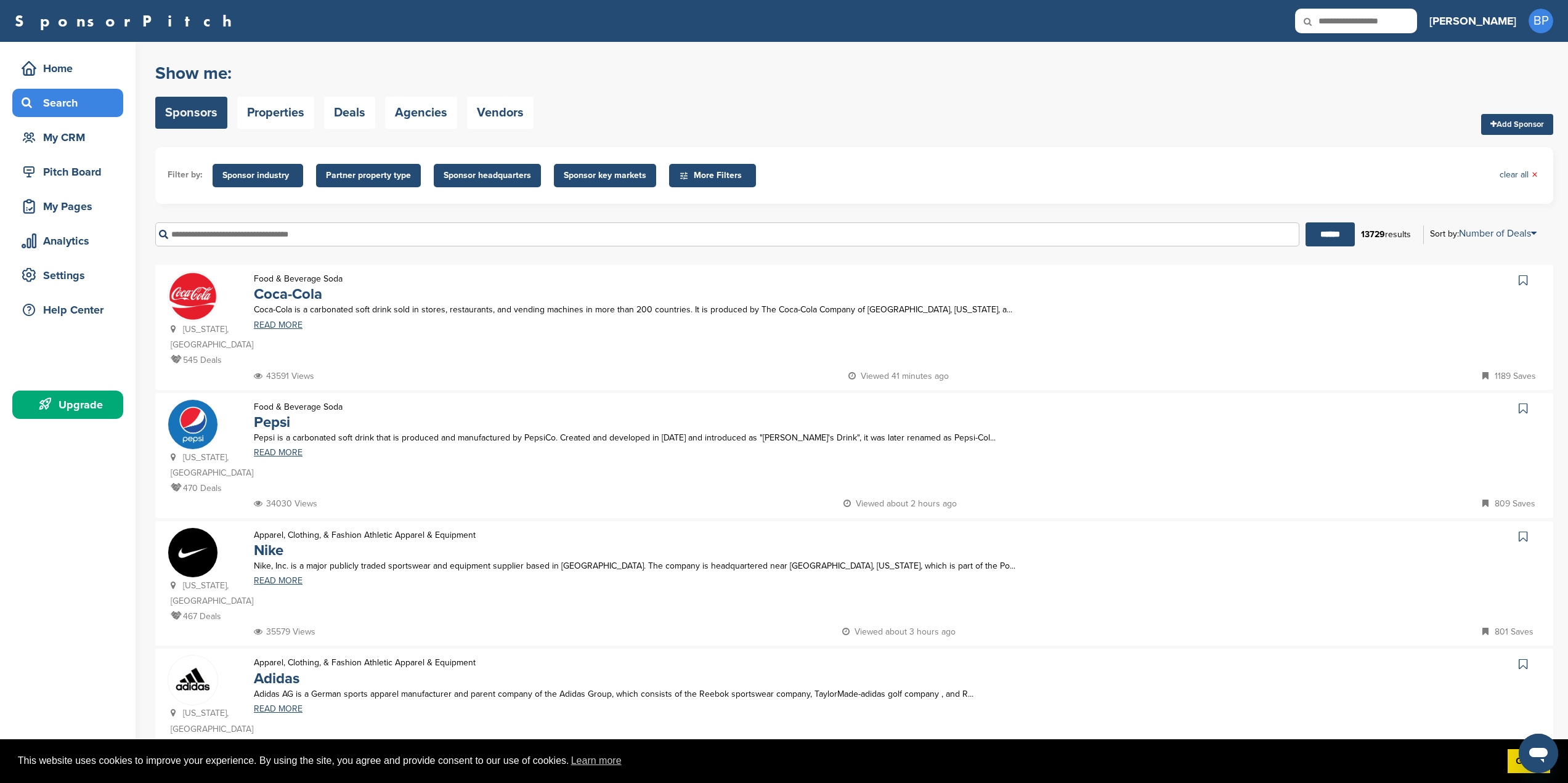
click at [585, 181] on span "Sponsor key markets" at bounding box center [605, 176] width 82 height 13
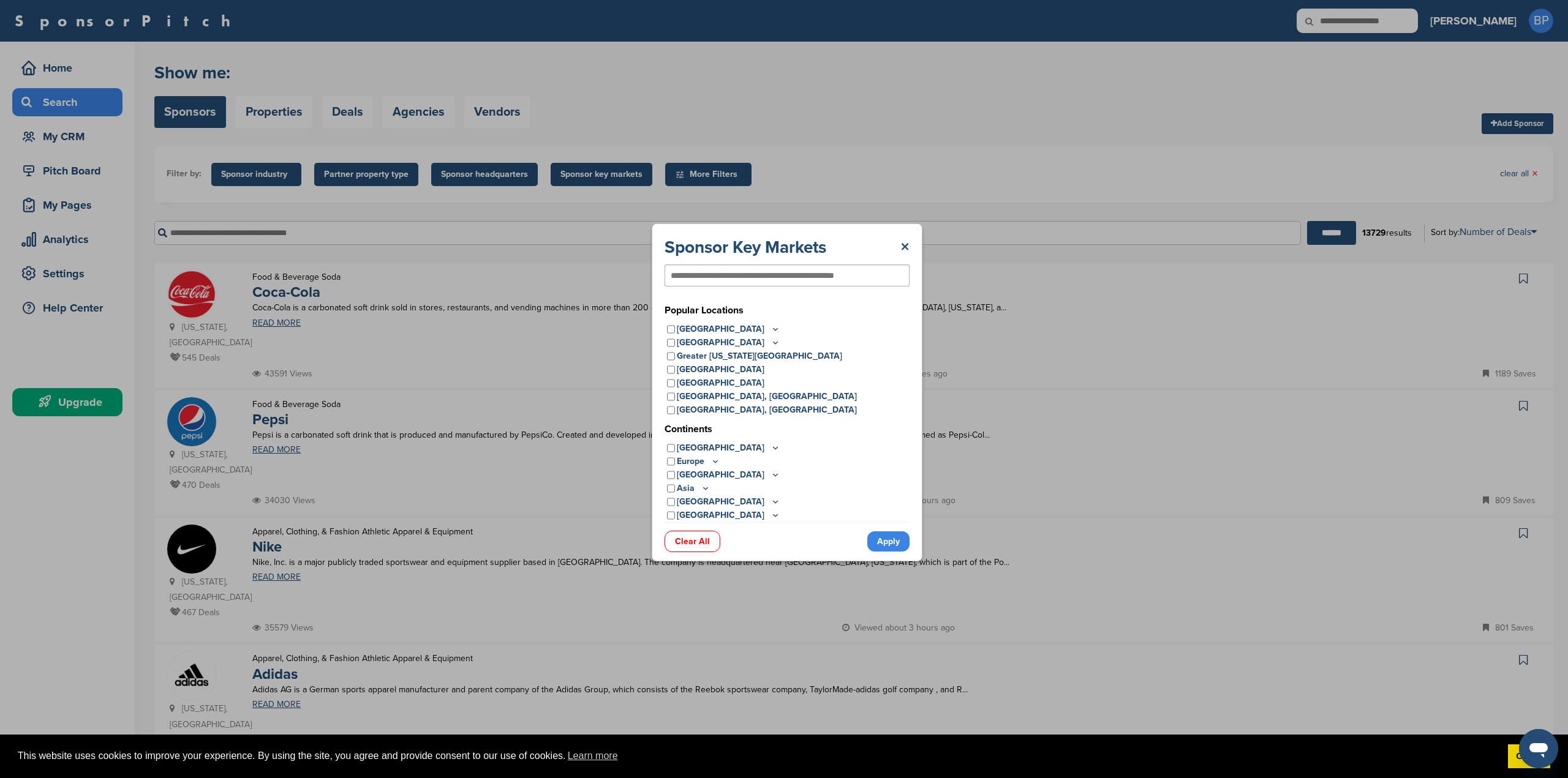
click at [671, 515] on div "[GEOGRAPHIC_DATA]" at bounding box center [786, 516] width 245 height 13
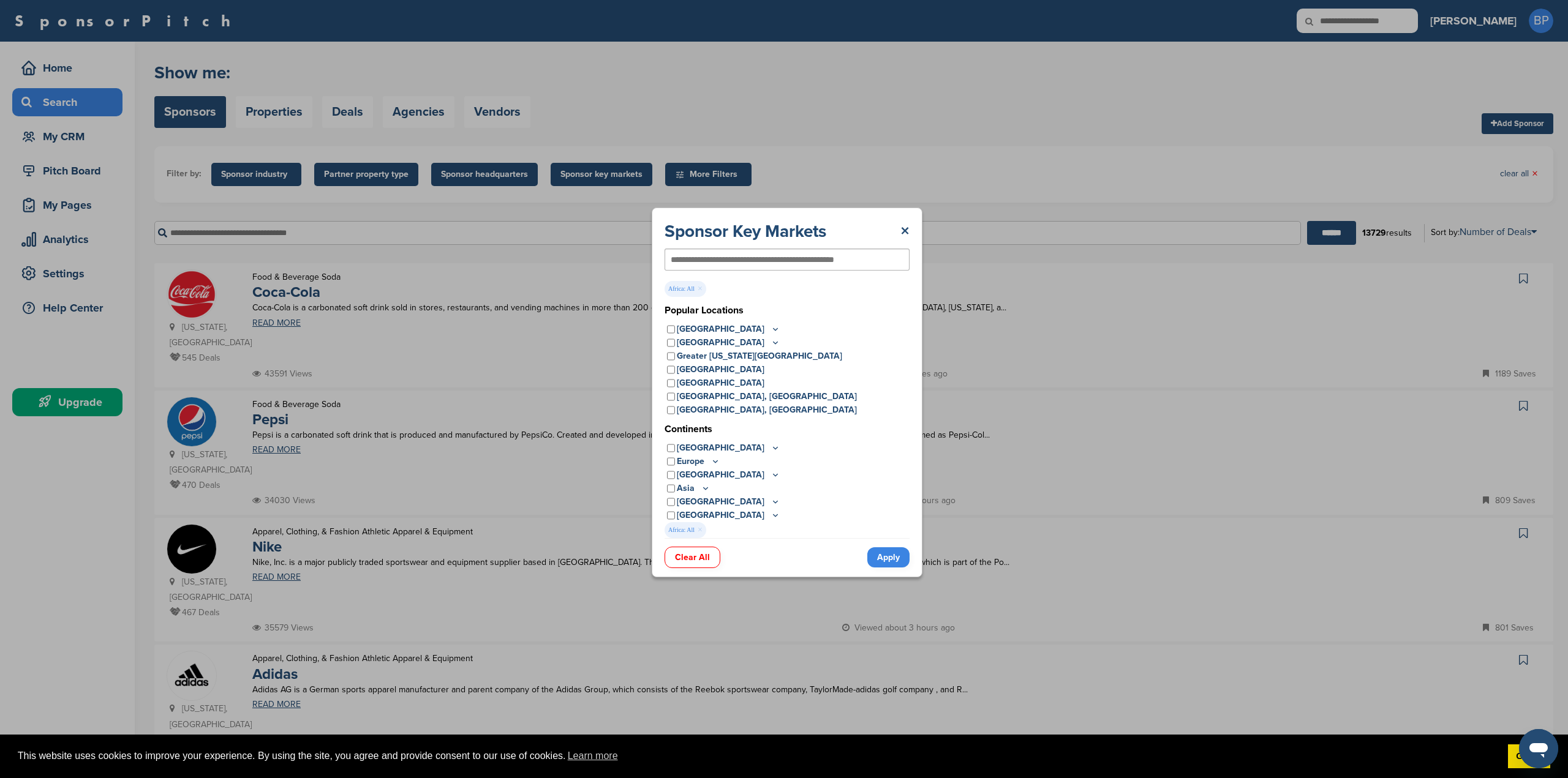
click at [888, 562] on link "Apply" at bounding box center [889, 557] width 43 height 20
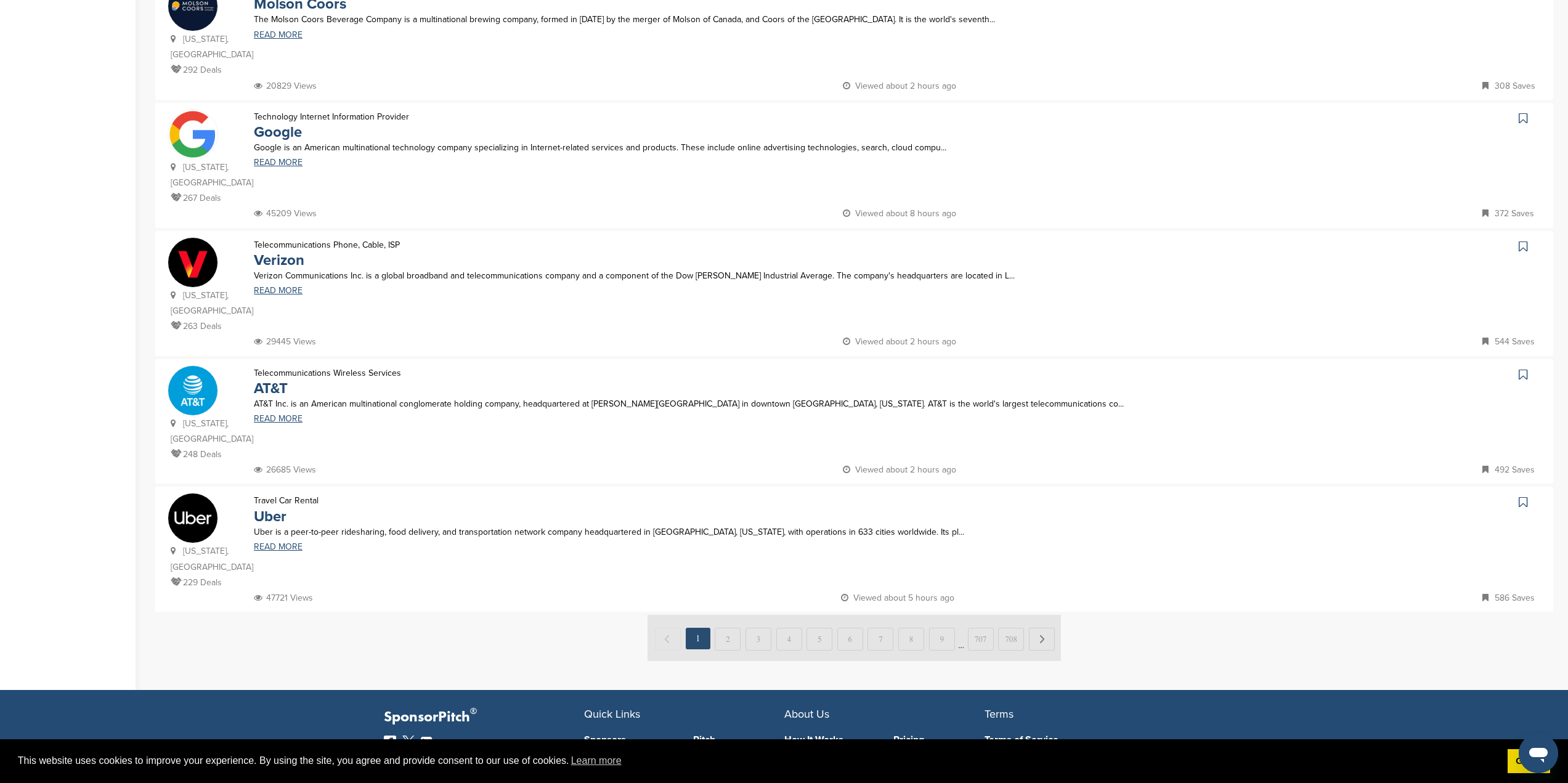
scroll to position [986, 0]
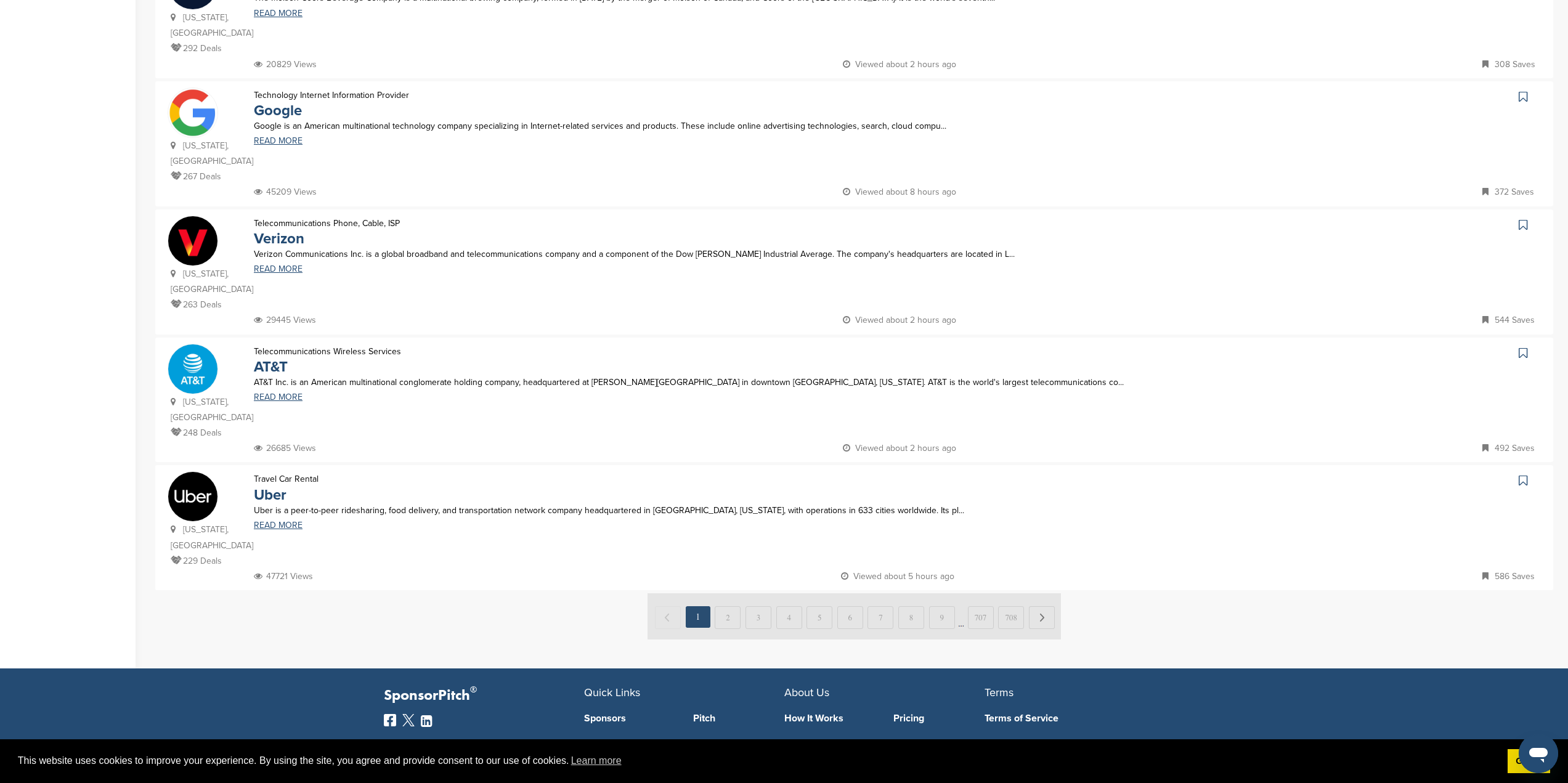
click at [724, 593] on img at bounding box center [854, 616] width 413 height 46
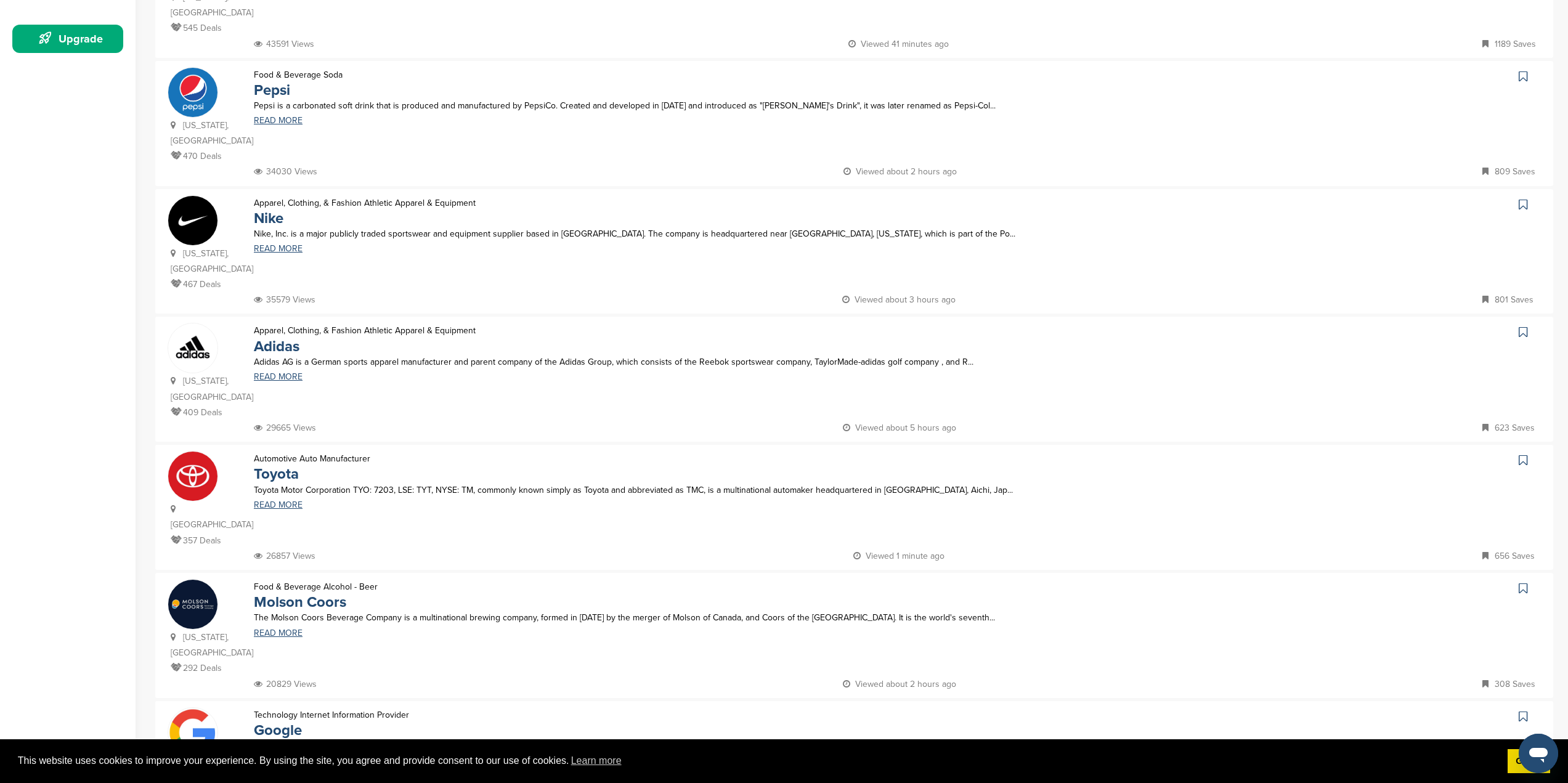
scroll to position [432, 0]
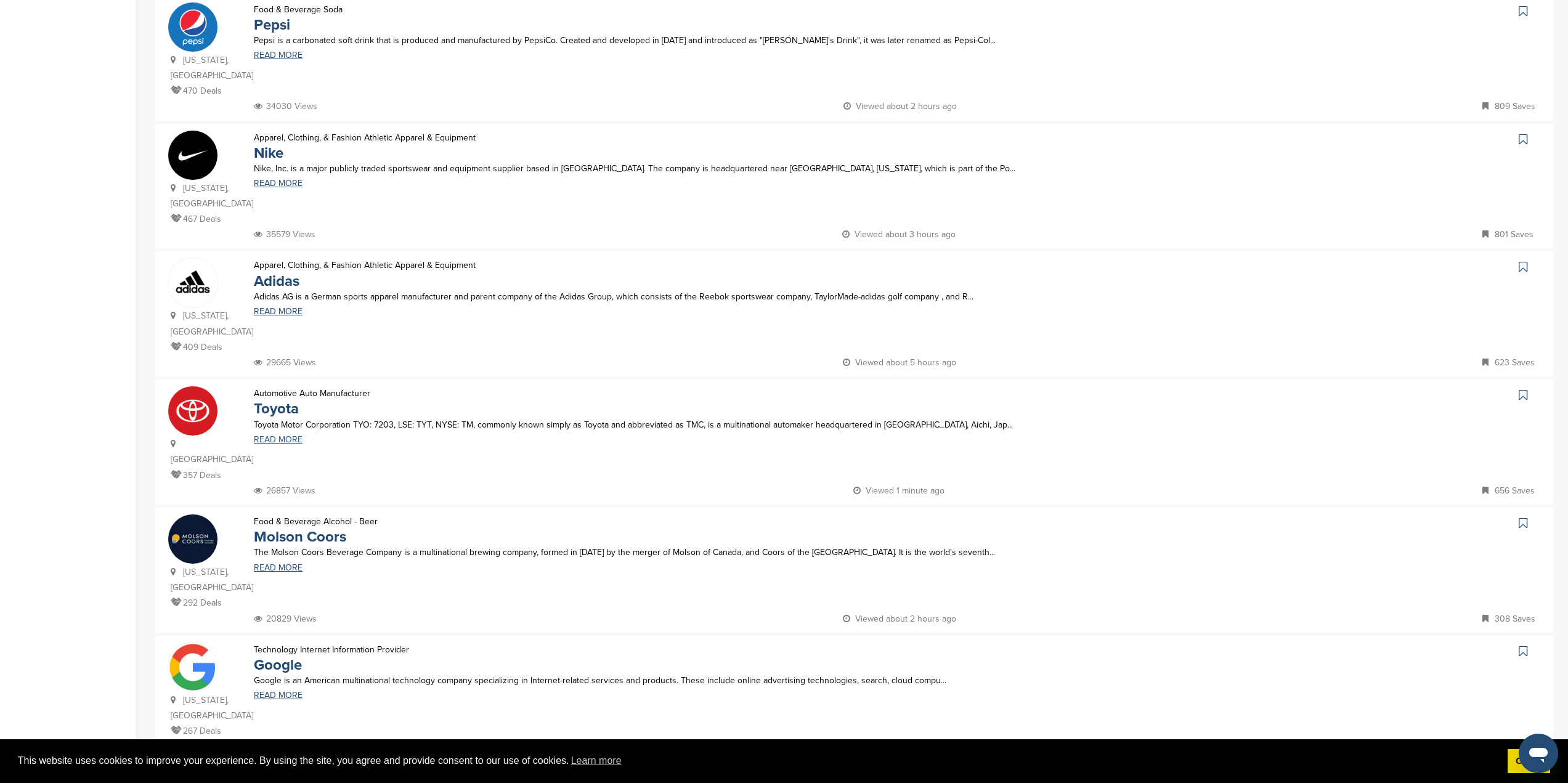
click at [294, 436] on link "READ MORE" at bounding box center [729, 440] width 950 height 8
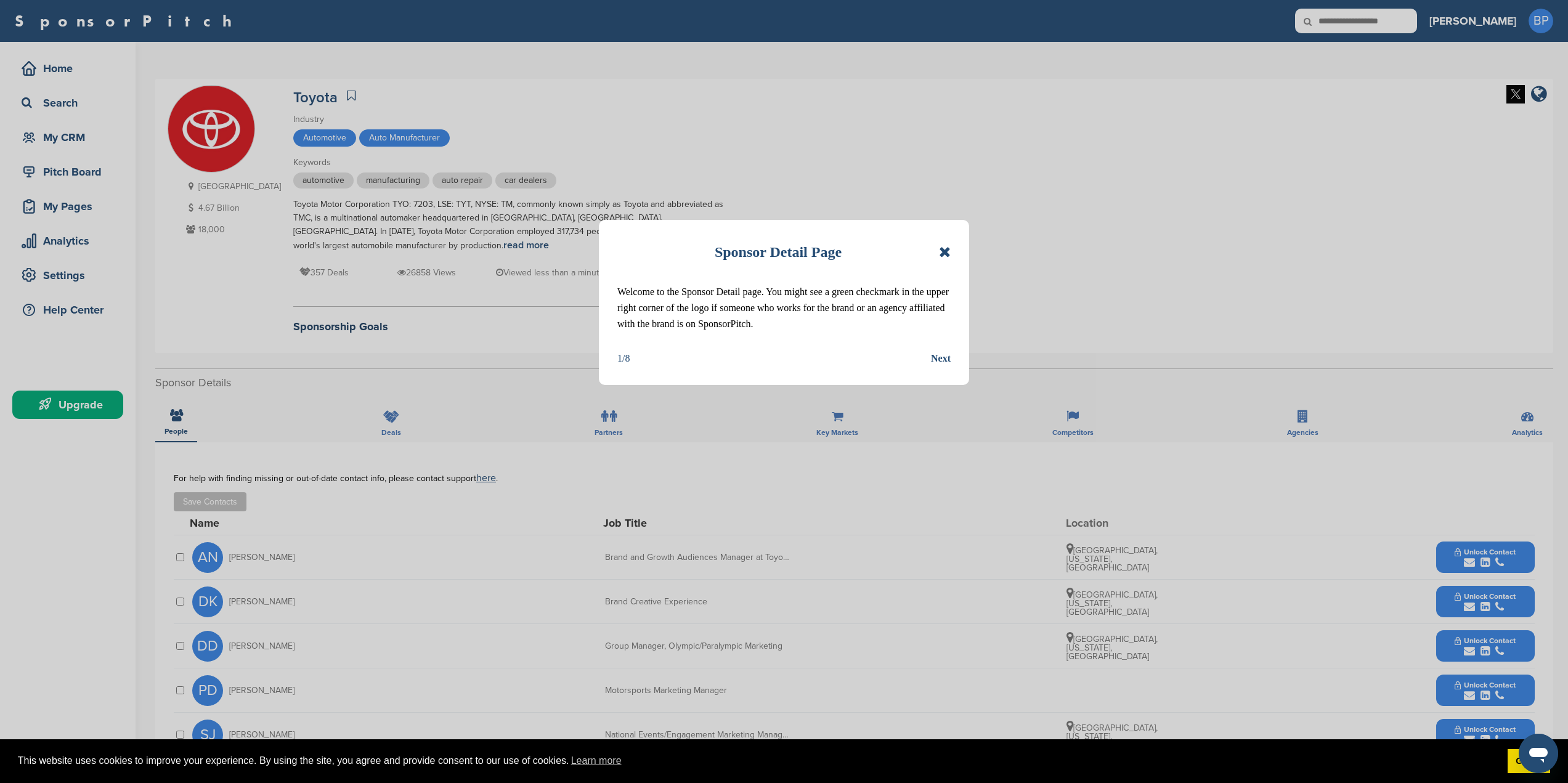
click at [932, 356] on div "Next" at bounding box center [941, 358] width 20 height 16
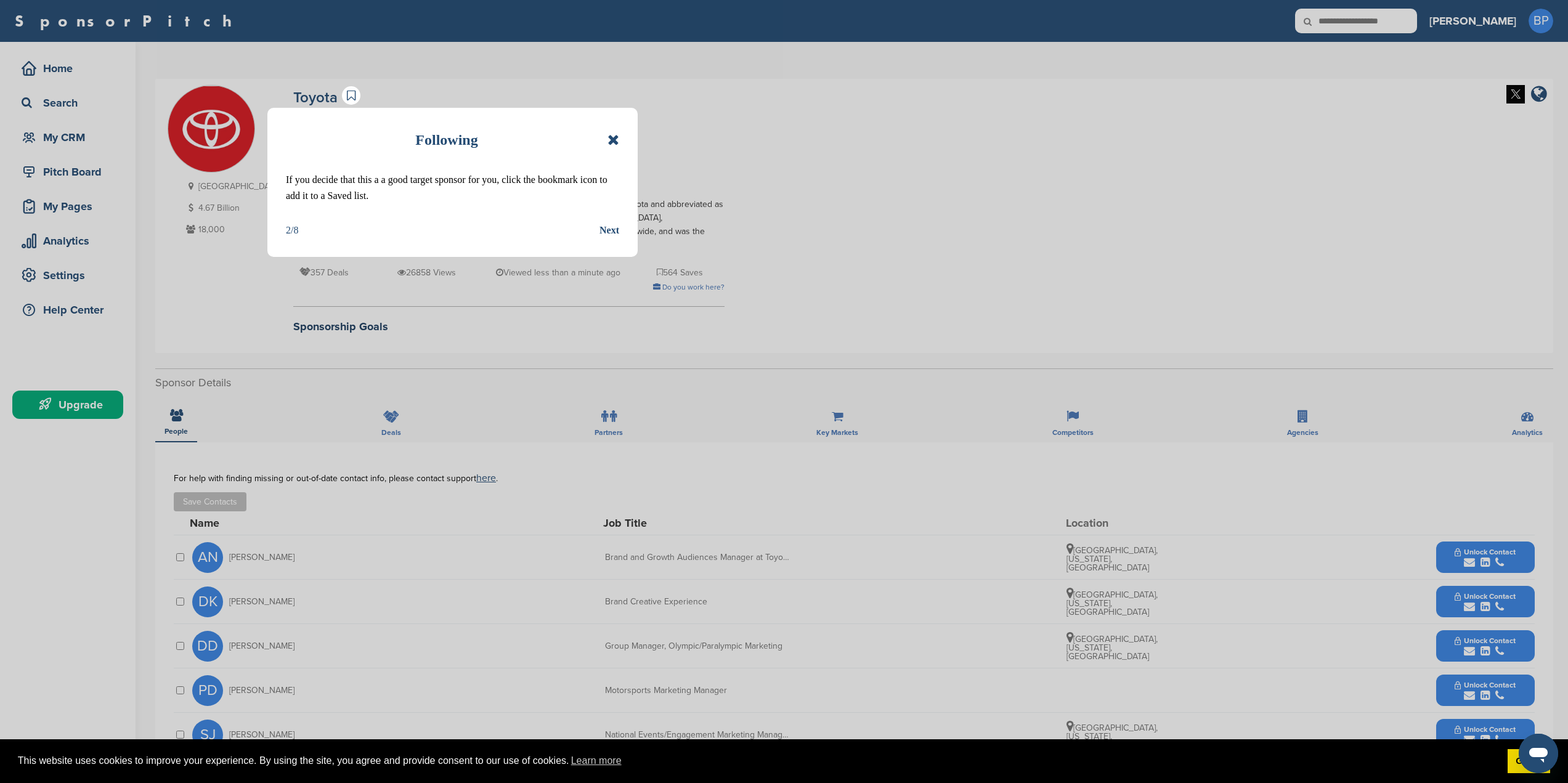
click at [618, 232] on div "Next" at bounding box center [610, 230] width 20 height 16
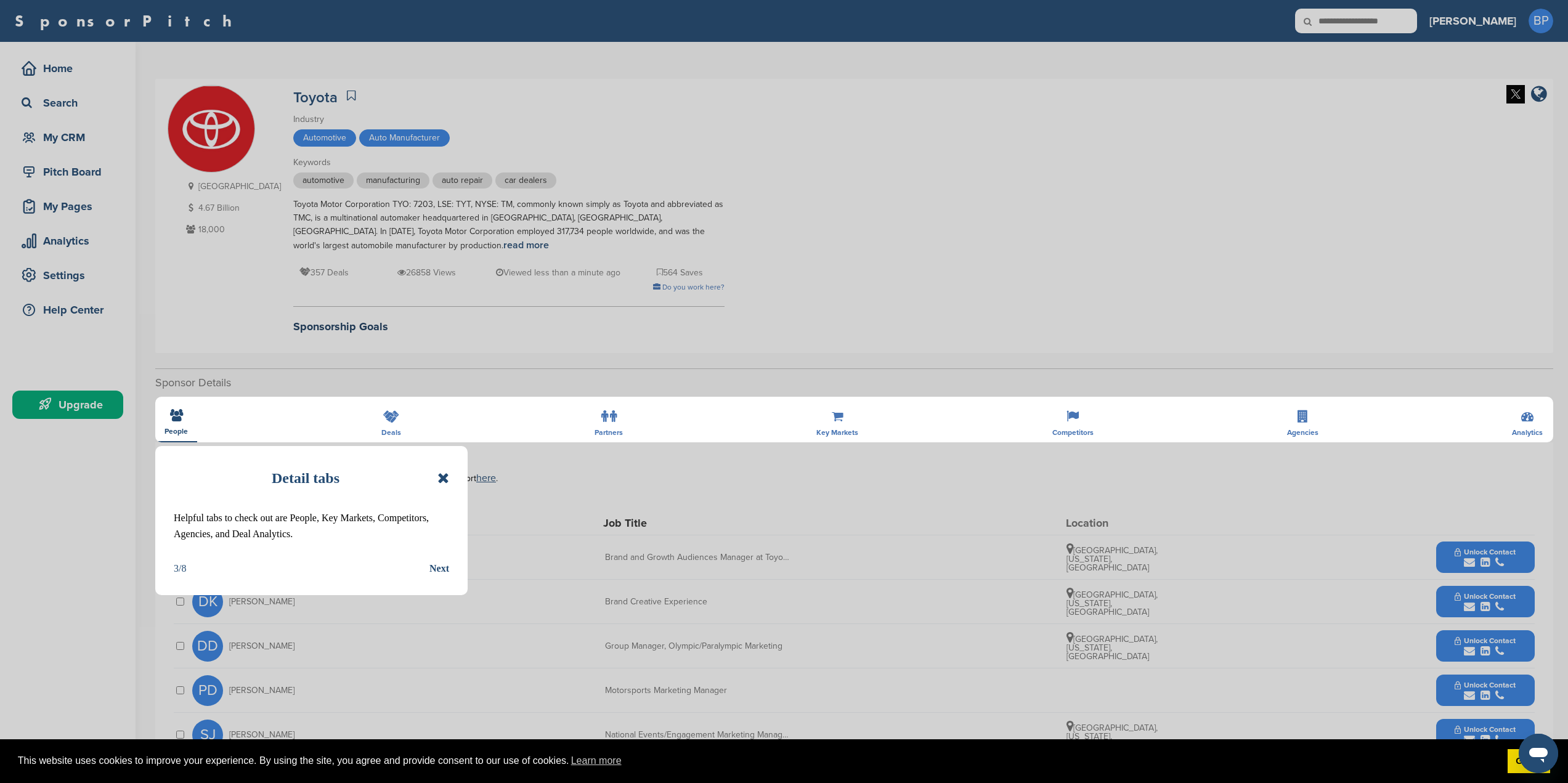
click at [433, 573] on div "Next" at bounding box center [440, 568] width 20 height 16
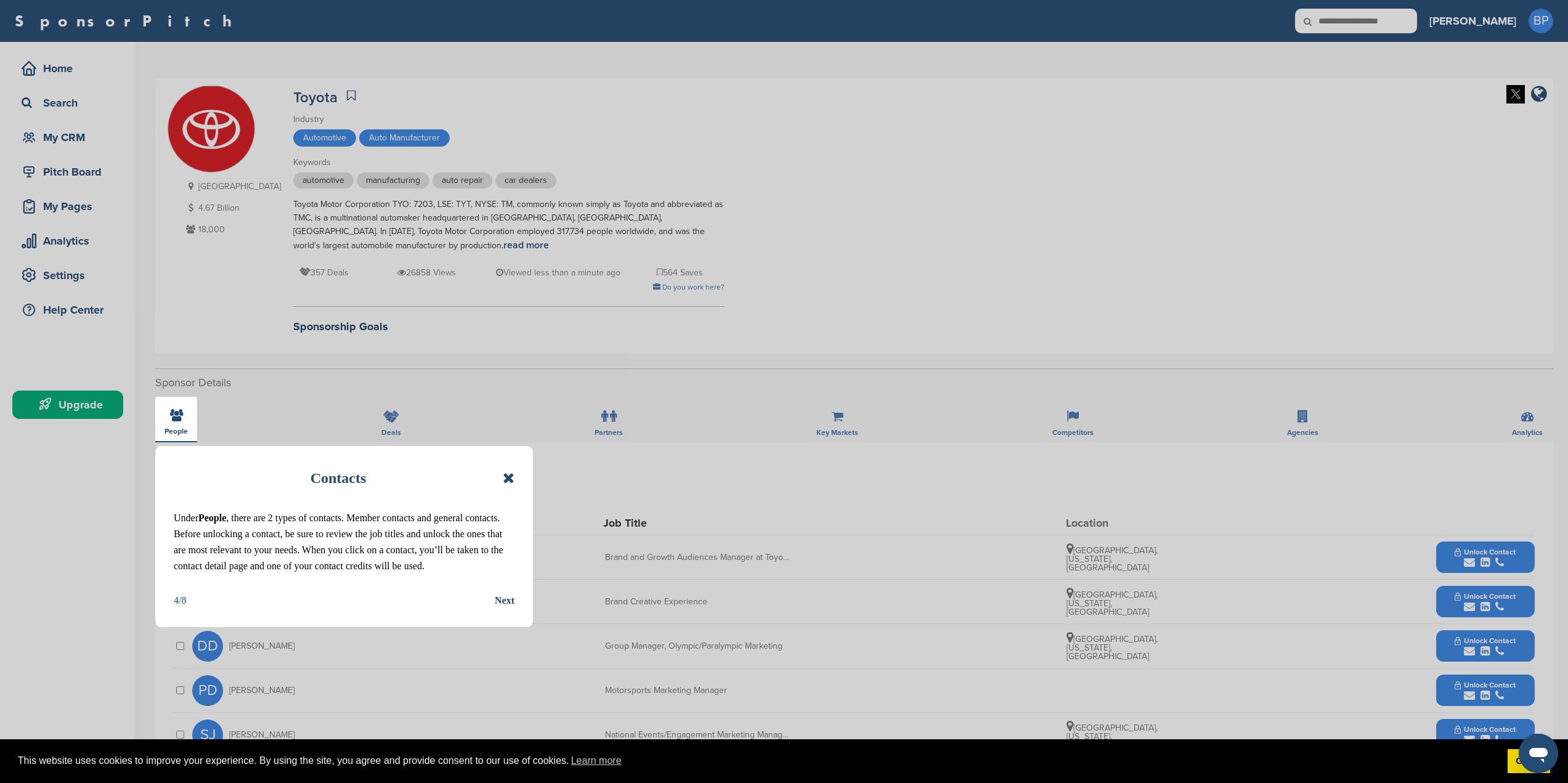
click at [507, 605] on div "Next" at bounding box center [505, 601] width 20 height 16
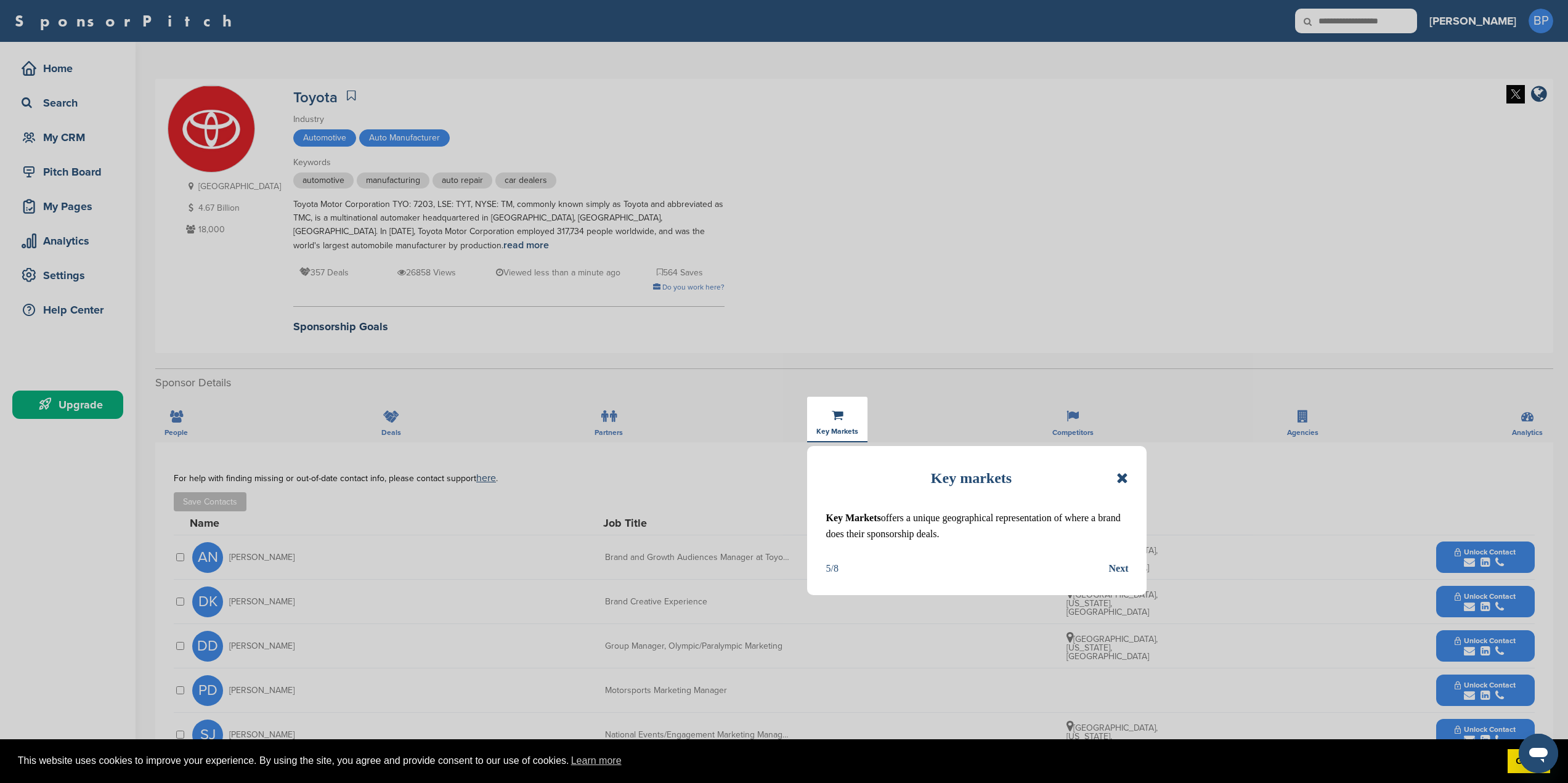
click at [1117, 568] on div "Next" at bounding box center [1118, 568] width 20 height 16
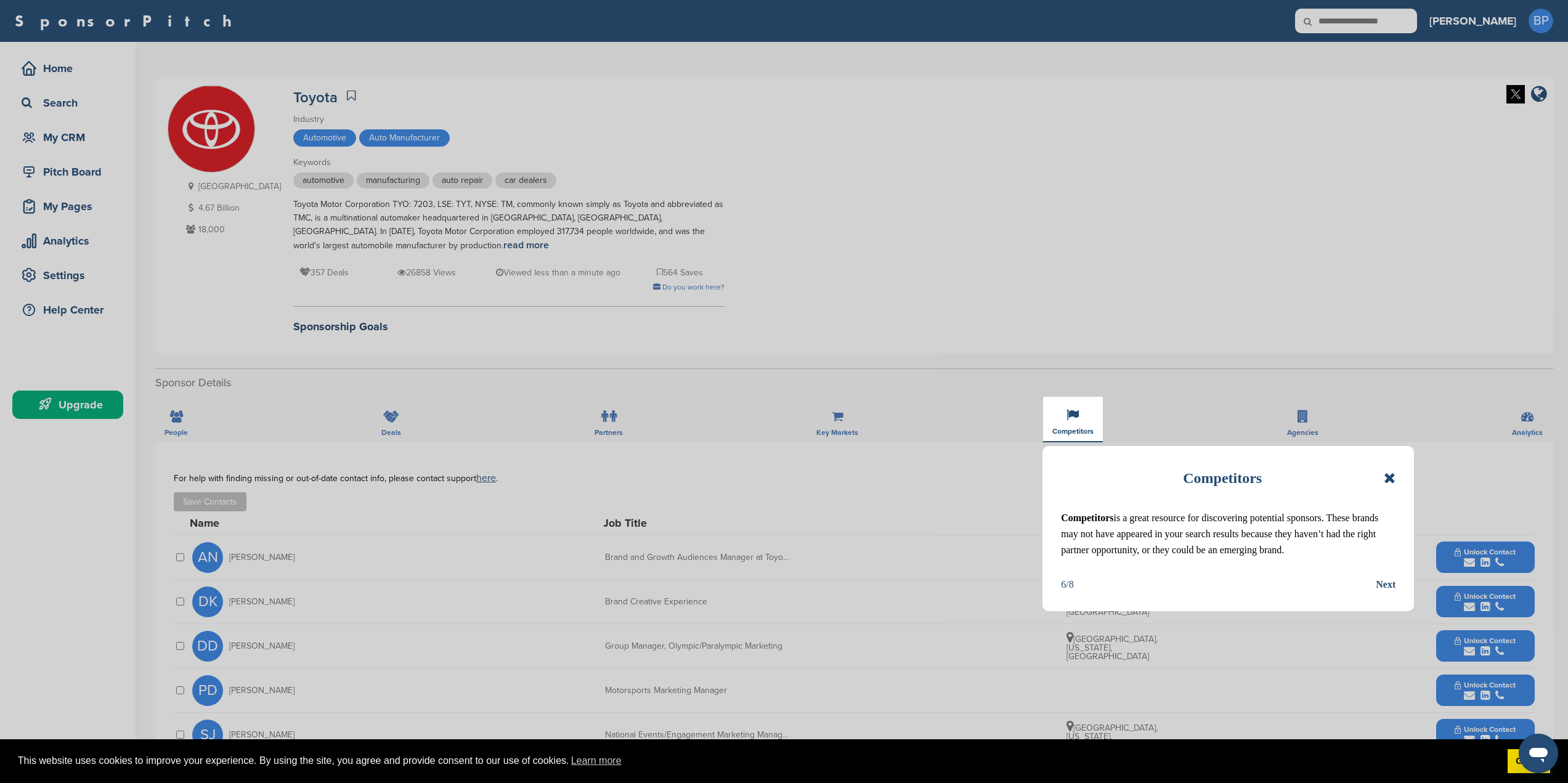
click at [1378, 583] on div "Next" at bounding box center [1386, 584] width 20 height 16
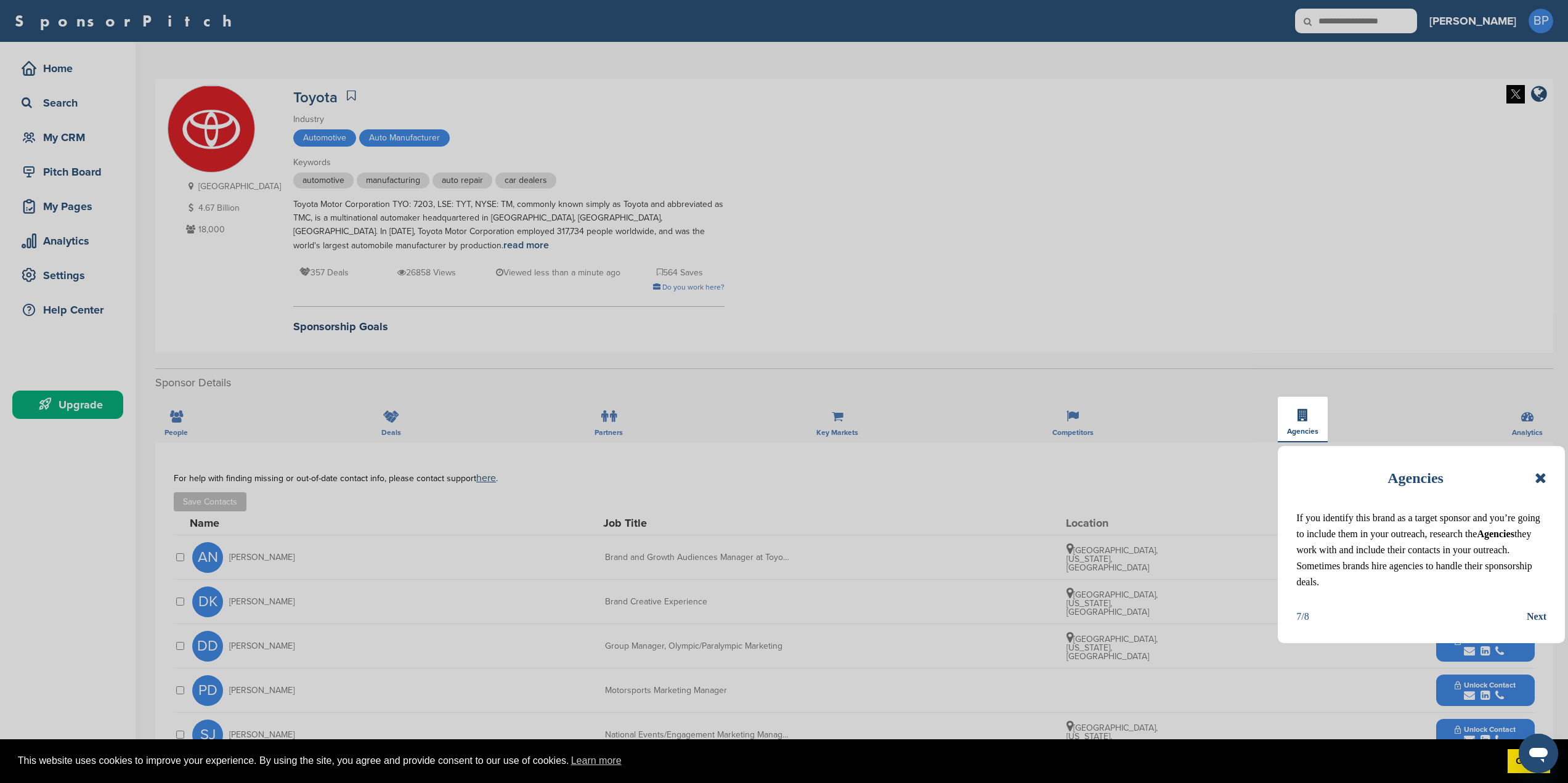
drag, startPoint x: 1539, startPoint y: 612, endPoint x: 1532, endPoint y: 611, distance: 7.1
click at [1539, 612] on div "Next" at bounding box center [1537, 616] width 20 height 16
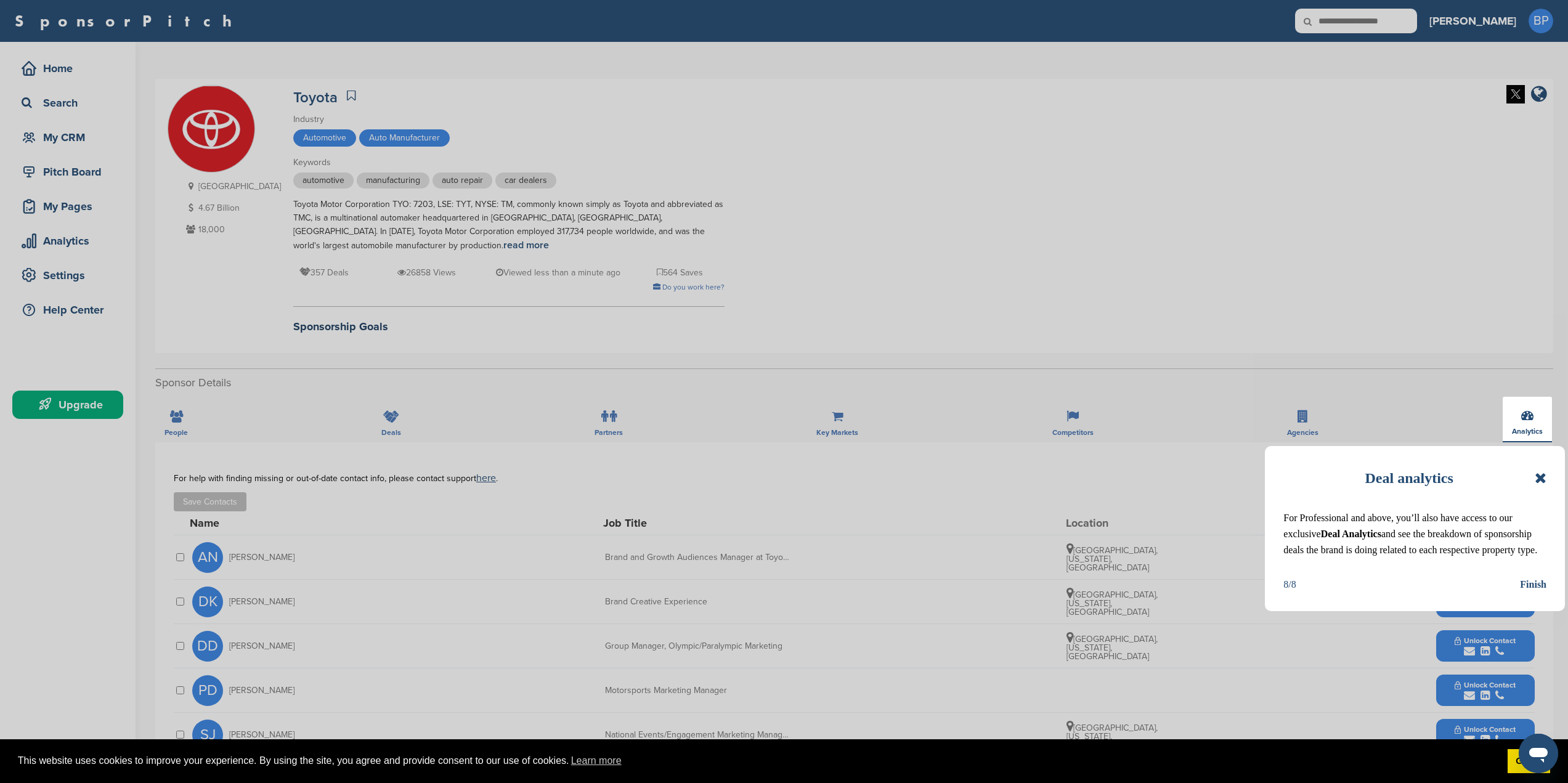
click at [1542, 579] on div "Finish" at bounding box center [1533, 584] width 26 height 16
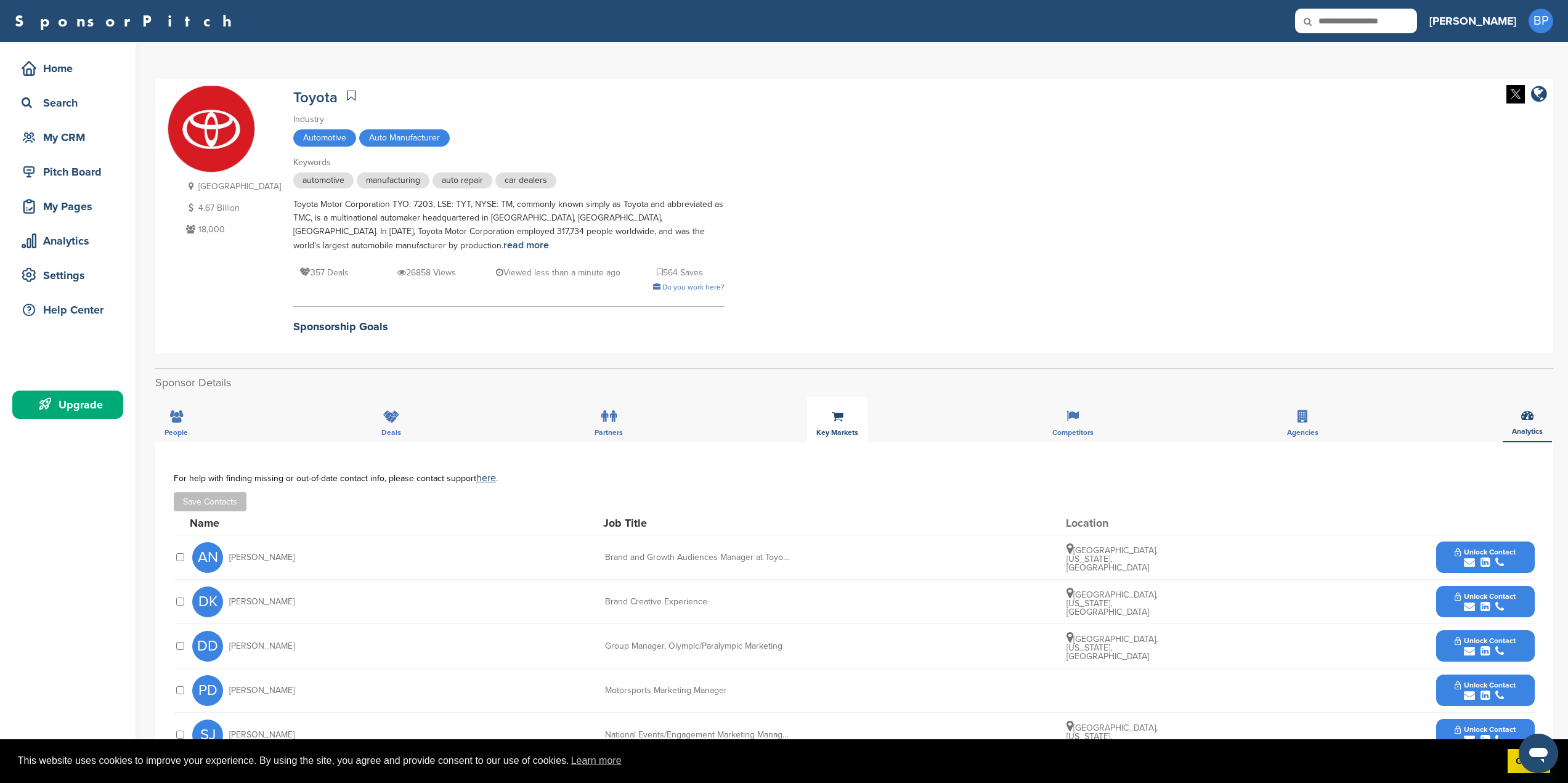
click at [188, 433] on span "Key Markets" at bounding box center [176, 432] width 23 height 7
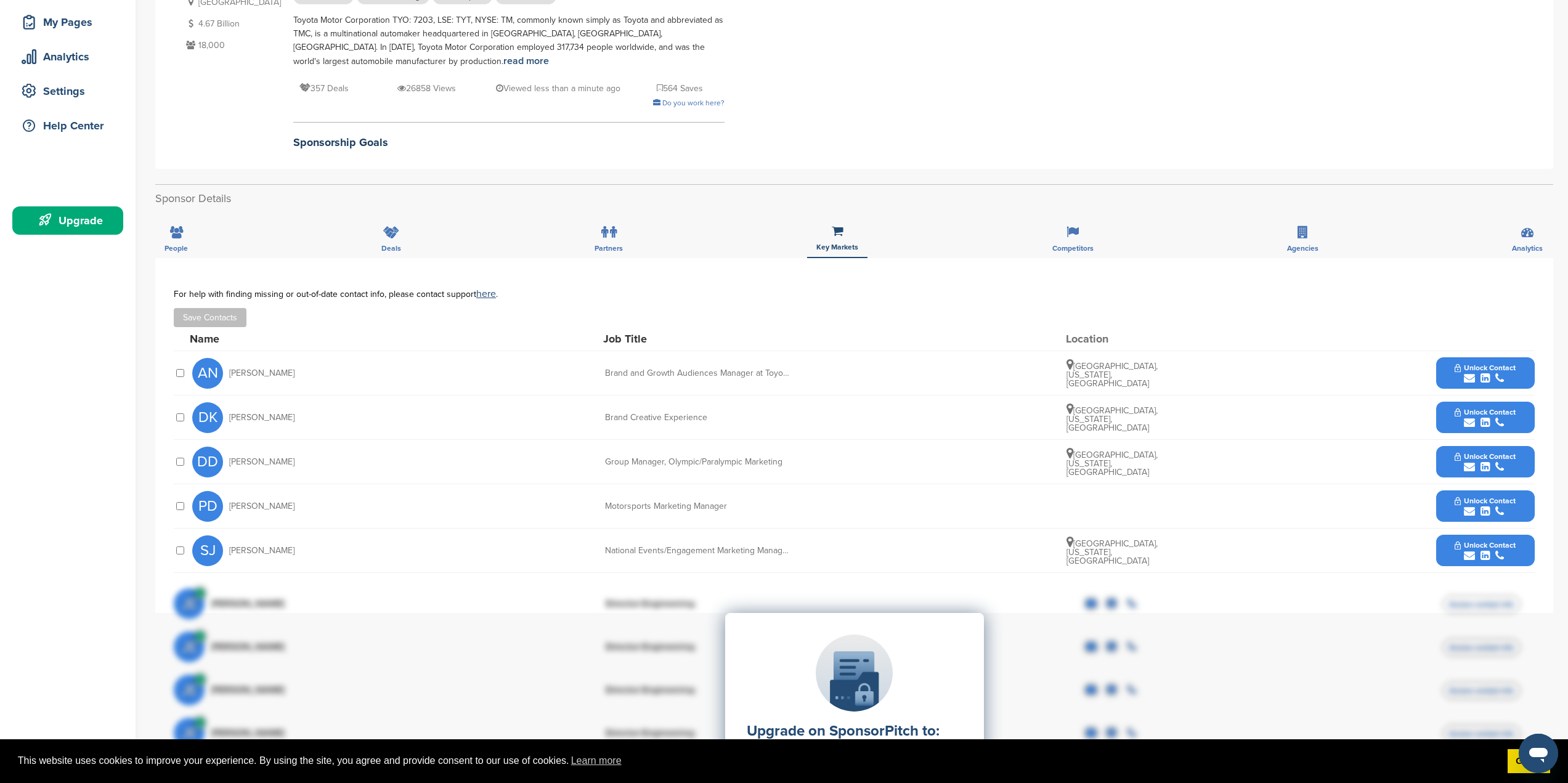
scroll to position [185, 0]
click at [1471, 466] on icon "submit" at bounding box center [1469, 466] width 11 height 11
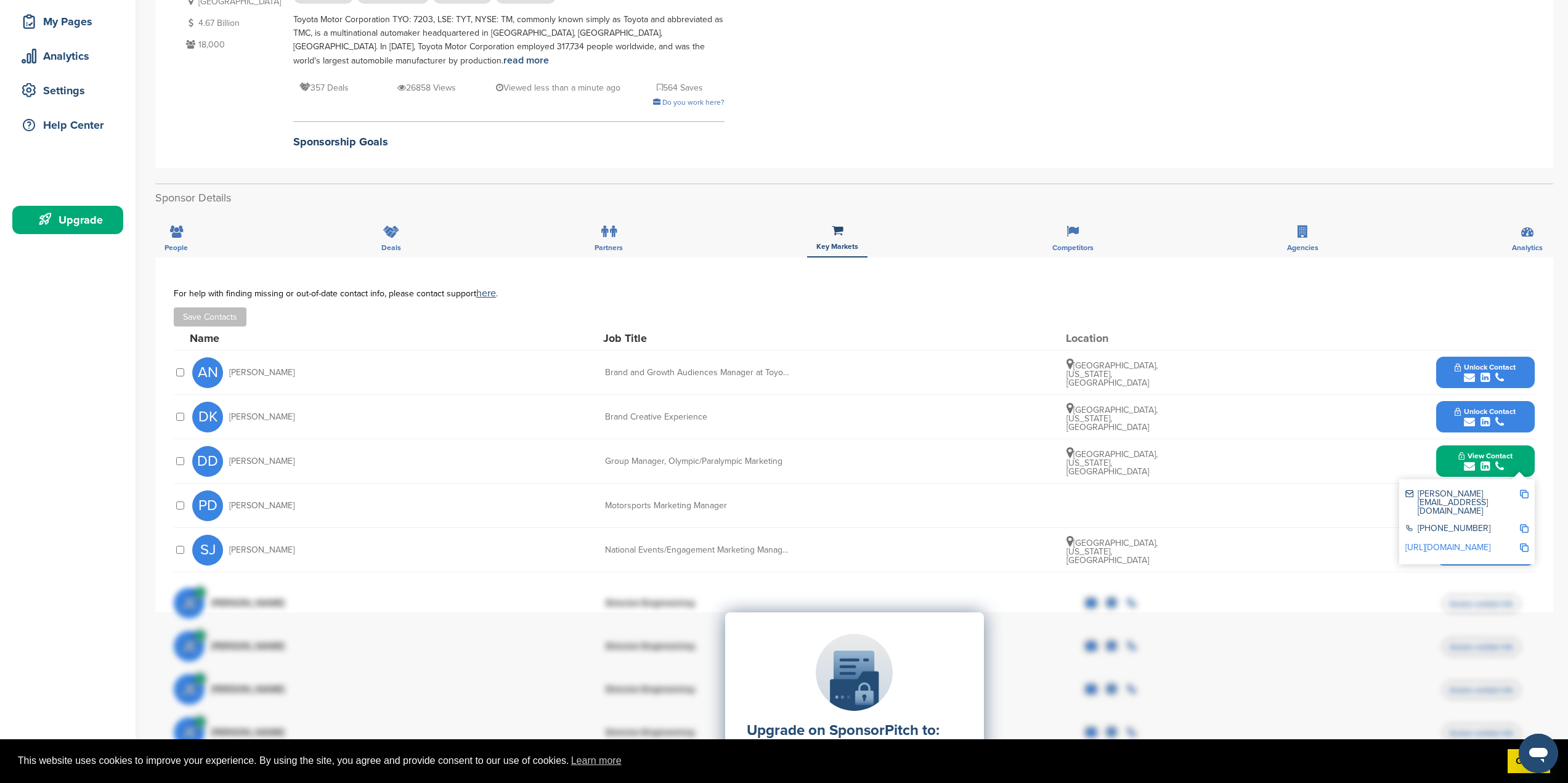
click at [1524, 491] on img at bounding box center [1524, 494] width 8 height 8
click at [1289, 231] on div "Agencies" at bounding box center [1302, 234] width 50 height 45
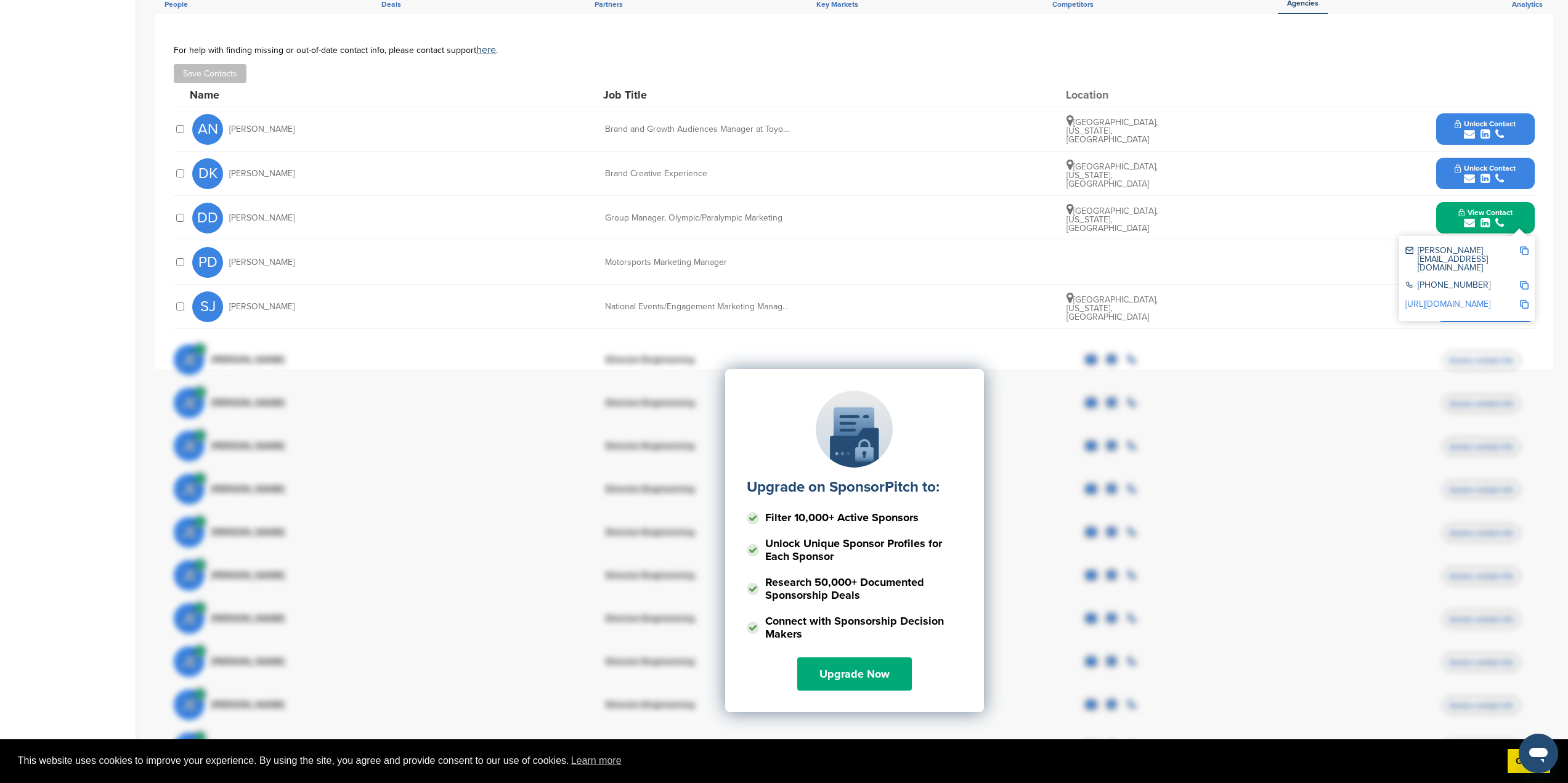
scroll to position [120, 0]
